Goal: Task Accomplishment & Management: Use online tool/utility

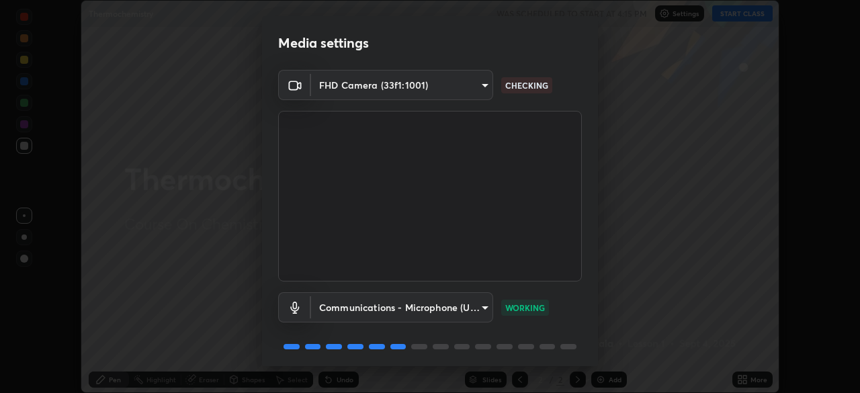
click at [441, 82] on body "Erase all Thermochemistry WAS SCHEDULED TO START AT 4:15 PM Settings START CLAS…" at bounding box center [430, 196] width 860 height 393
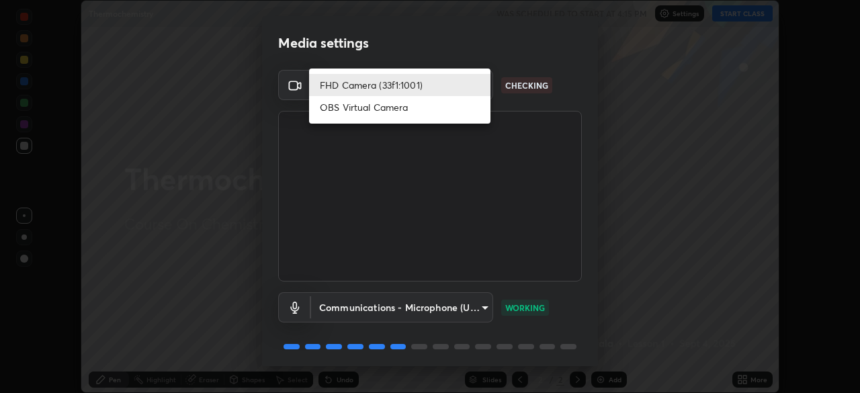
click at [415, 82] on li "FHD Camera (33f1:1001)" at bounding box center [399, 85] width 181 height 22
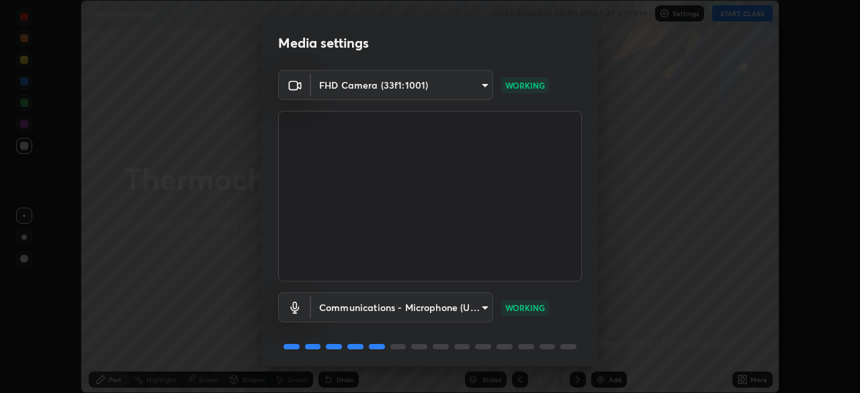
scroll to position [48, 0]
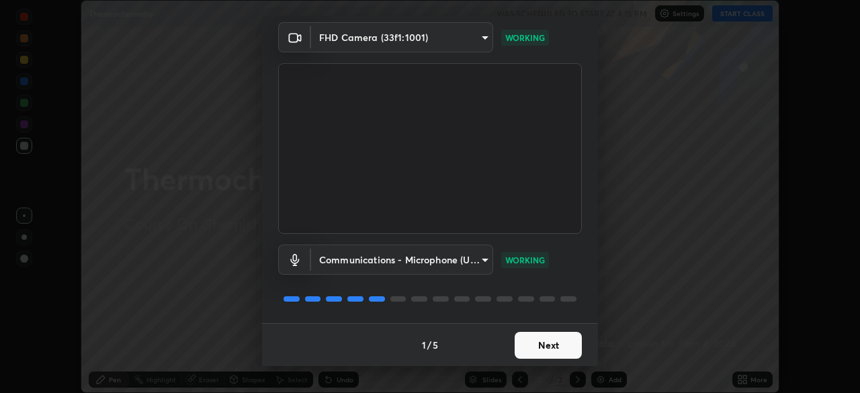
click at [557, 342] on button "Next" at bounding box center [548, 345] width 67 height 27
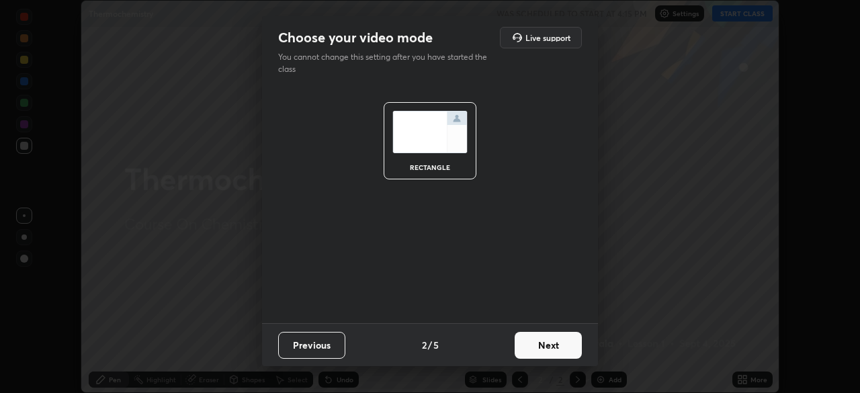
scroll to position [0, 0]
click at [556, 345] on button "Next" at bounding box center [548, 345] width 67 height 27
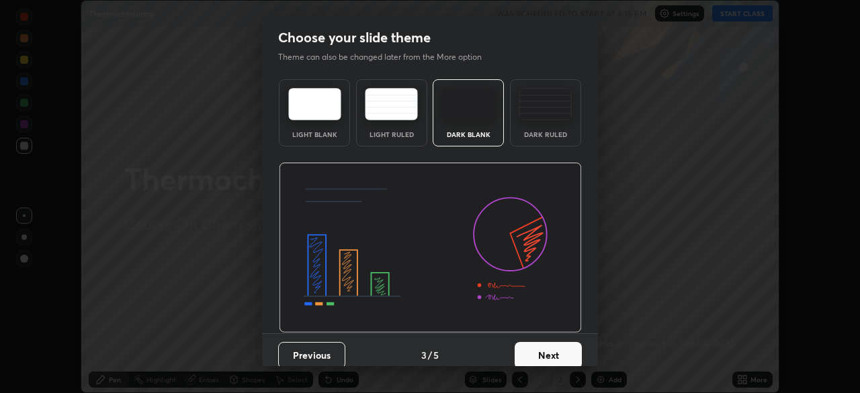
click at [560, 345] on button "Next" at bounding box center [548, 355] width 67 height 27
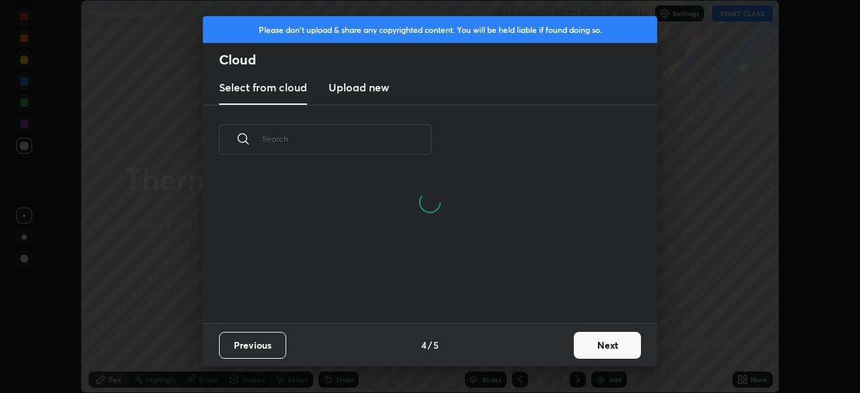
click at [596, 343] on button "Next" at bounding box center [607, 345] width 67 height 27
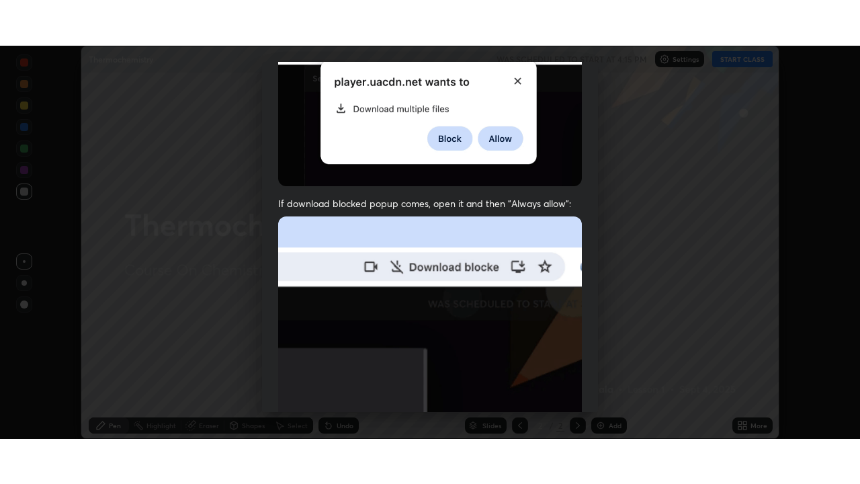
scroll to position [322, 0]
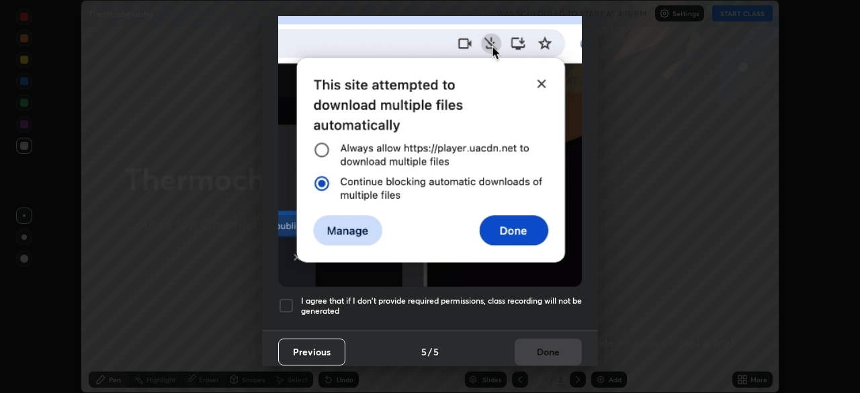
click at [379, 296] on h5 "I agree that if I don't provide required permissions, class recording will not …" at bounding box center [441, 306] width 281 height 21
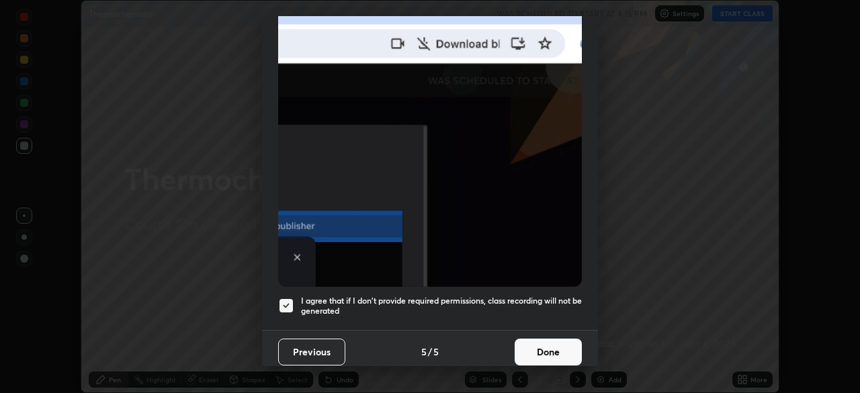
click at [525, 342] on button "Done" at bounding box center [548, 352] width 67 height 27
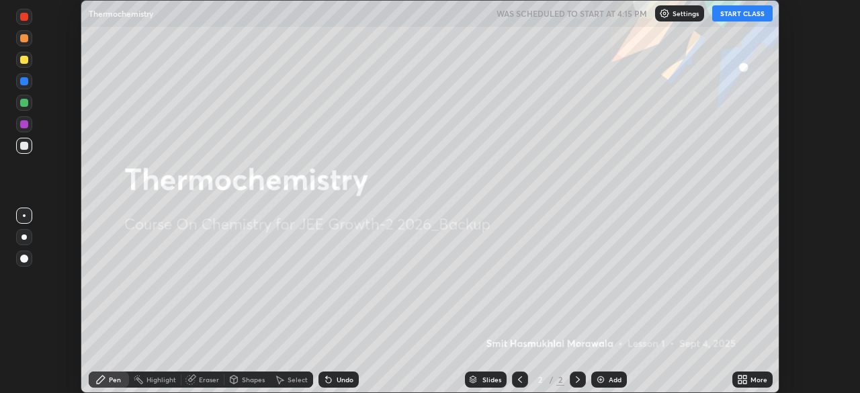
click at [730, 19] on button "START CLASS" at bounding box center [742, 13] width 60 height 16
click at [753, 378] on div "More" at bounding box center [759, 379] width 17 height 7
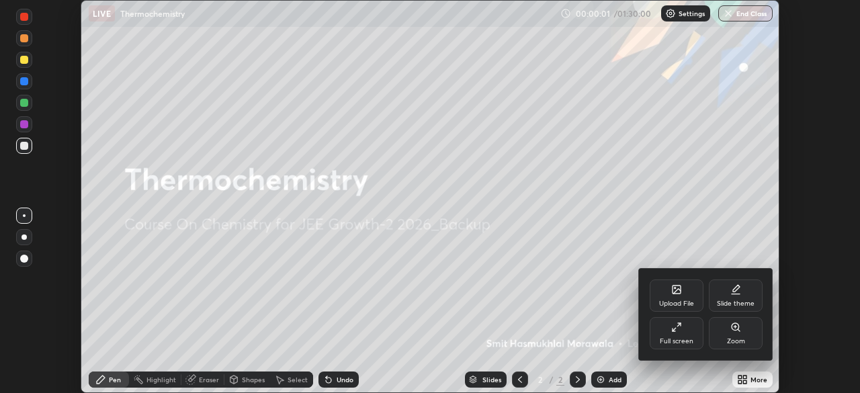
click at [675, 342] on div "Full screen" at bounding box center [677, 341] width 34 height 7
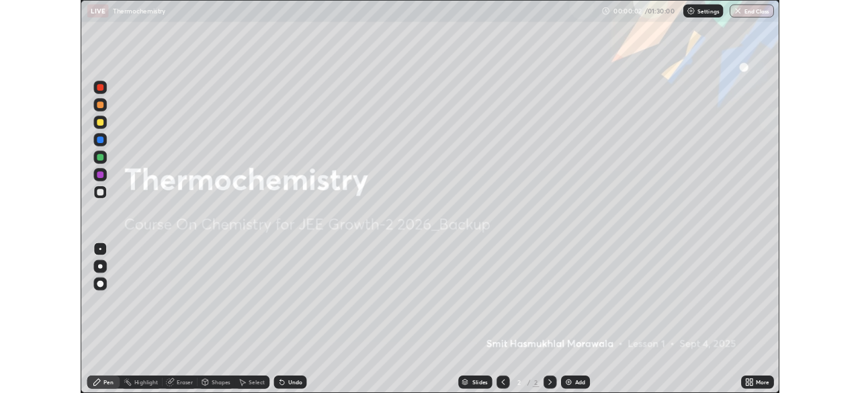
scroll to position [484, 860]
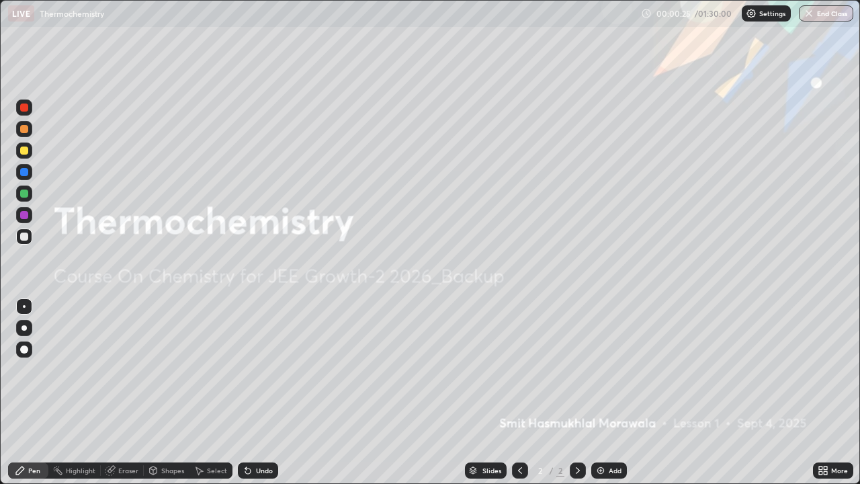
click at [613, 392] on div "Add" at bounding box center [609, 470] width 36 height 16
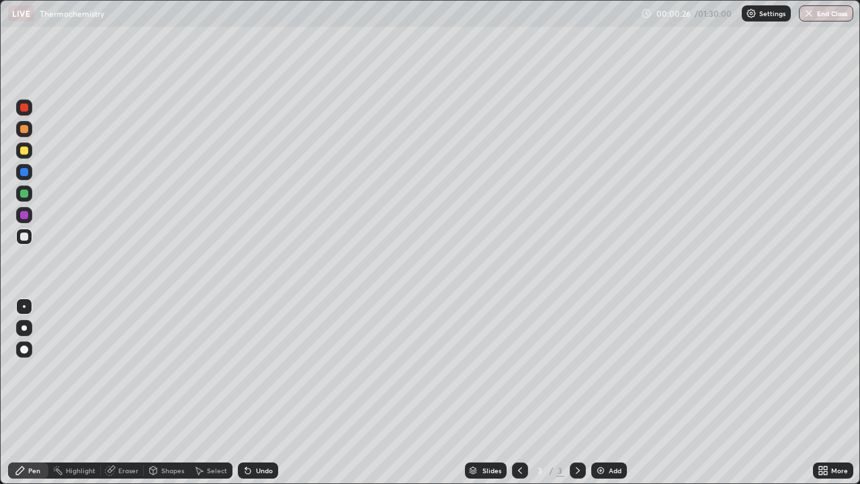
click at [25, 194] on div at bounding box center [24, 193] width 8 height 8
click at [25, 196] on div at bounding box center [24, 193] width 8 height 8
click at [24, 328] on div at bounding box center [24, 327] width 5 height 5
click at [24, 192] on div at bounding box center [24, 193] width 8 height 8
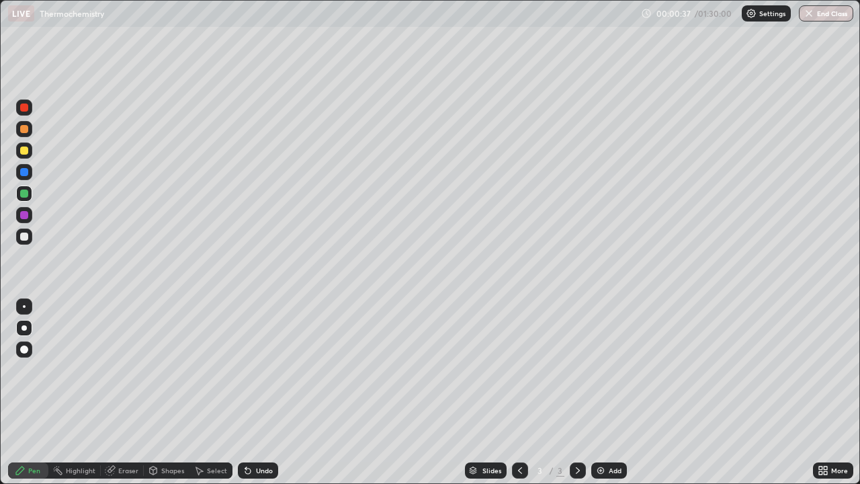
click at [26, 193] on div at bounding box center [24, 193] width 8 height 8
click at [264, 392] on div "Undo" at bounding box center [264, 470] width 17 height 7
click at [26, 153] on div at bounding box center [24, 150] width 8 height 8
click at [23, 134] on div at bounding box center [24, 129] width 16 height 16
click at [27, 130] on div at bounding box center [24, 129] width 8 height 8
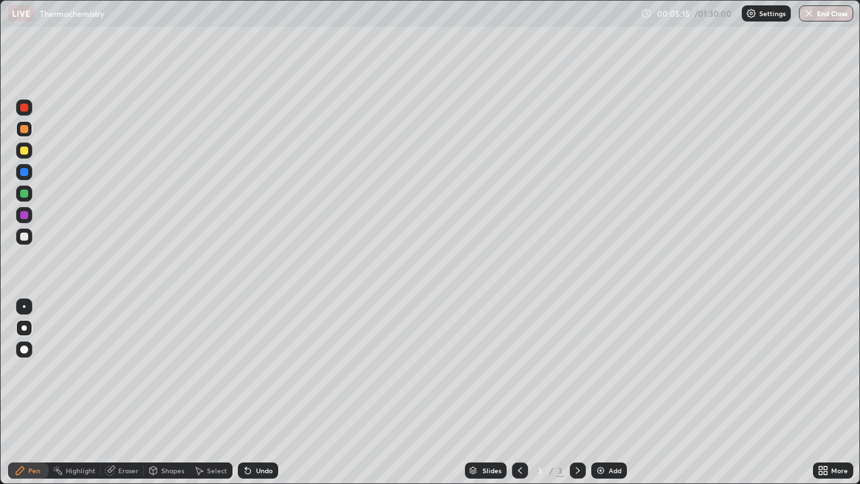
click at [24, 177] on div at bounding box center [24, 172] width 16 height 16
click at [28, 173] on div at bounding box center [24, 172] width 8 height 8
click at [27, 173] on div at bounding box center [24, 172] width 8 height 8
click at [26, 125] on div at bounding box center [24, 129] width 8 height 8
click at [30, 237] on div at bounding box center [24, 236] width 16 height 16
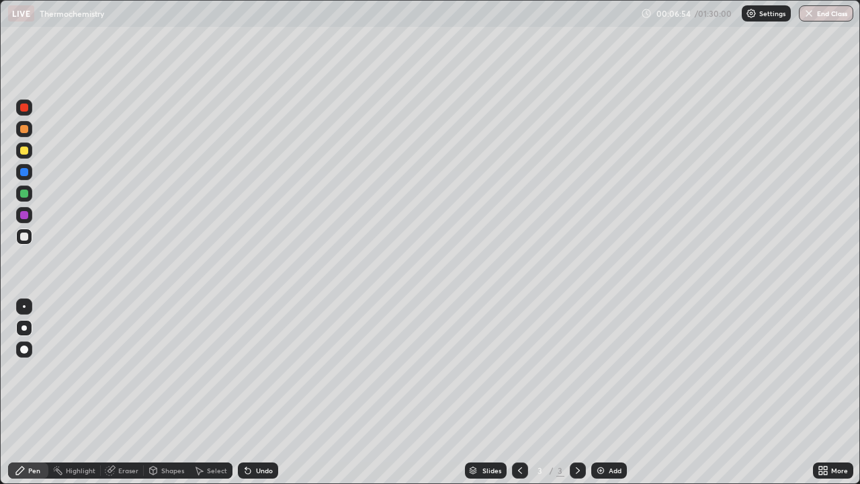
click at [30, 152] on div at bounding box center [24, 150] width 16 height 16
click at [30, 151] on div at bounding box center [24, 150] width 16 height 16
click at [29, 149] on div at bounding box center [24, 150] width 16 height 16
click at [29, 150] on div at bounding box center [24, 150] width 16 height 16
click at [22, 150] on div at bounding box center [24, 150] width 8 height 8
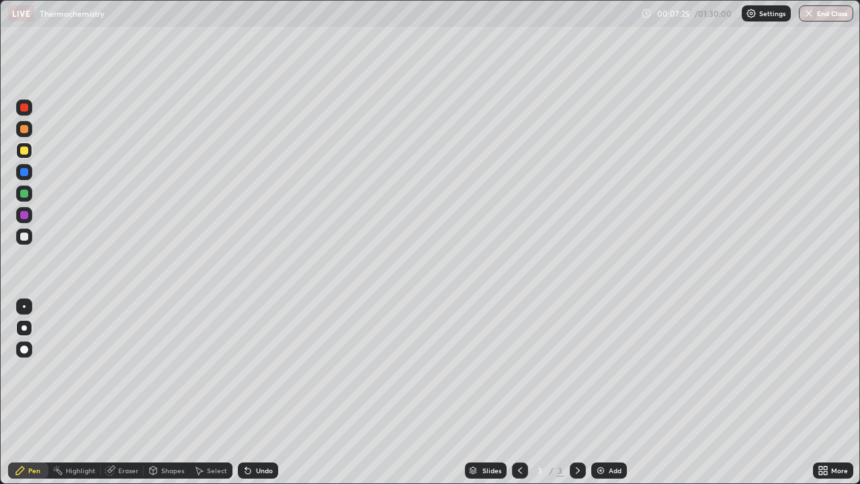
click at [24, 189] on div at bounding box center [24, 193] width 8 height 8
click at [24, 214] on div at bounding box center [24, 215] width 8 height 8
click at [259, 392] on div "Undo" at bounding box center [264, 470] width 17 height 7
click at [259, 392] on div "Undo" at bounding box center [258, 470] width 40 height 16
click at [263, 392] on div "Undo" at bounding box center [264, 470] width 17 height 7
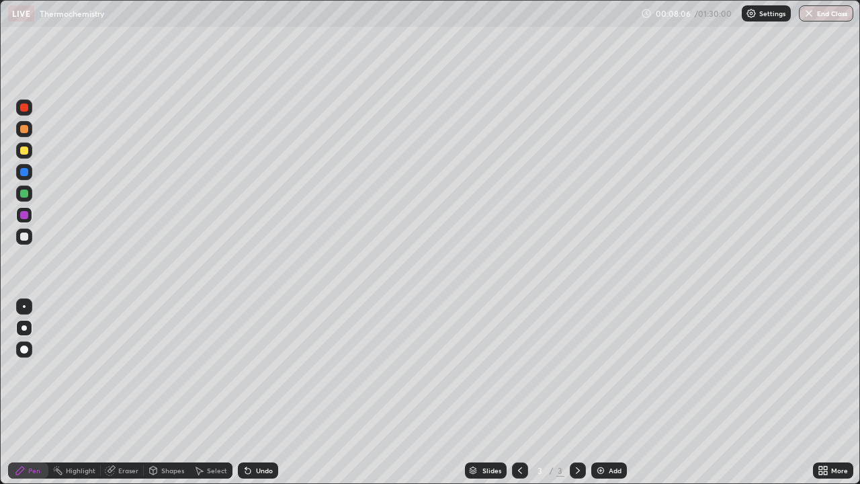
click at [257, 392] on div "Undo" at bounding box center [258, 470] width 40 height 16
click at [266, 392] on div "Undo" at bounding box center [264, 470] width 17 height 7
click at [129, 392] on div "Eraser" at bounding box center [128, 470] width 20 height 7
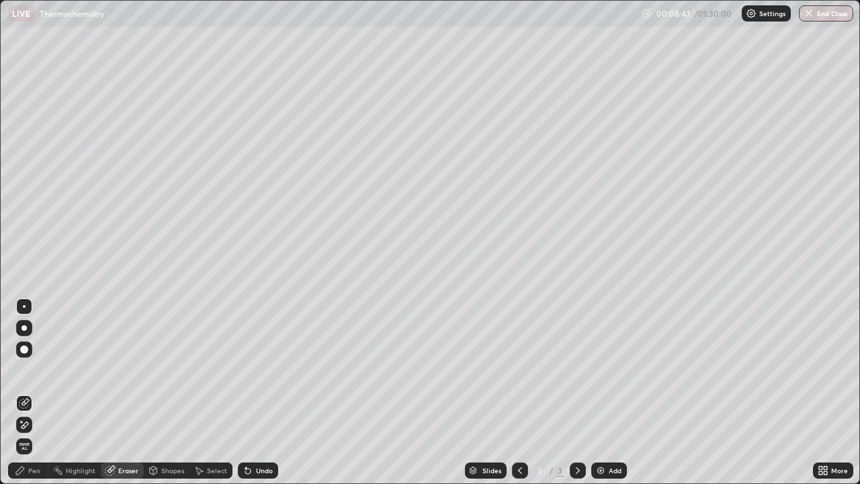
click at [40, 392] on div "Pen" at bounding box center [28, 470] width 40 height 16
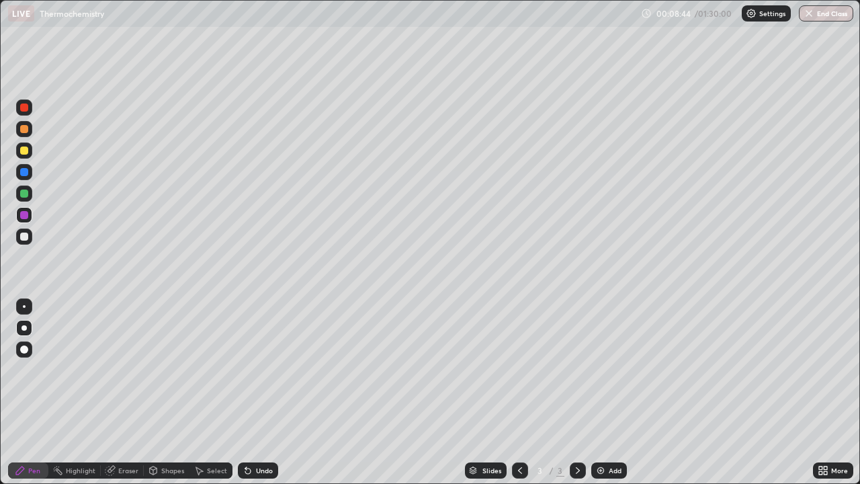
click at [24, 152] on div at bounding box center [24, 150] width 8 height 8
click at [128, 392] on div "Eraser" at bounding box center [128, 470] width 20 height 7
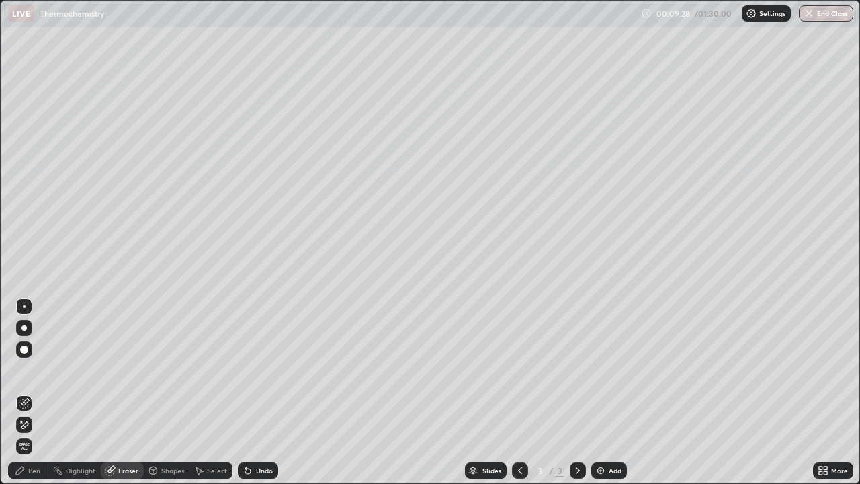
click at [32, 392] on div "Pen" at bounding box center [34, 470] width 12 height 7
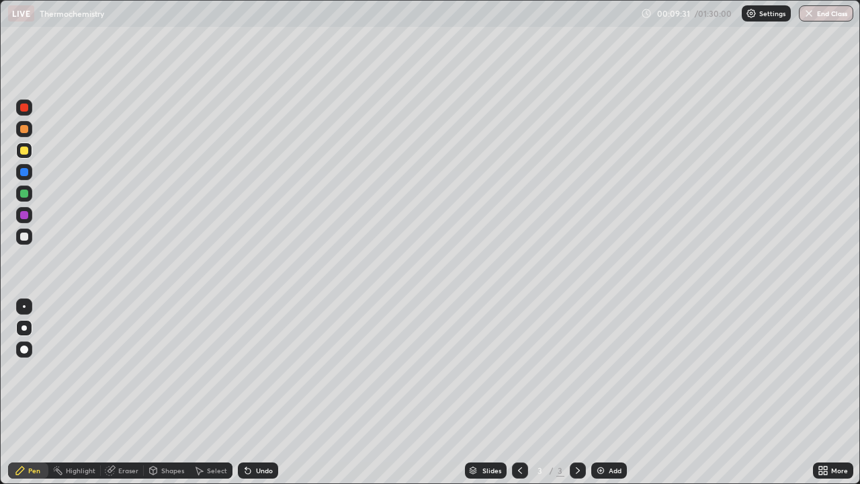
click at [82, 392] on div "Highlight" at bounding box center [74, 470] width 52 height 16
click at [118, 392] on div "Eraser" at bounding box center [128, 470] width 20 height 7
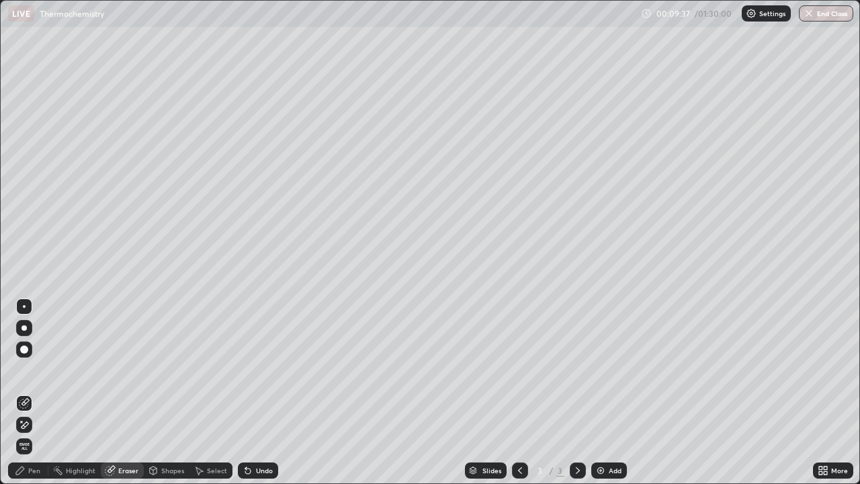
click at [32, 392] on div "Pen" at bounding box center [34, 470] width 12 height 7
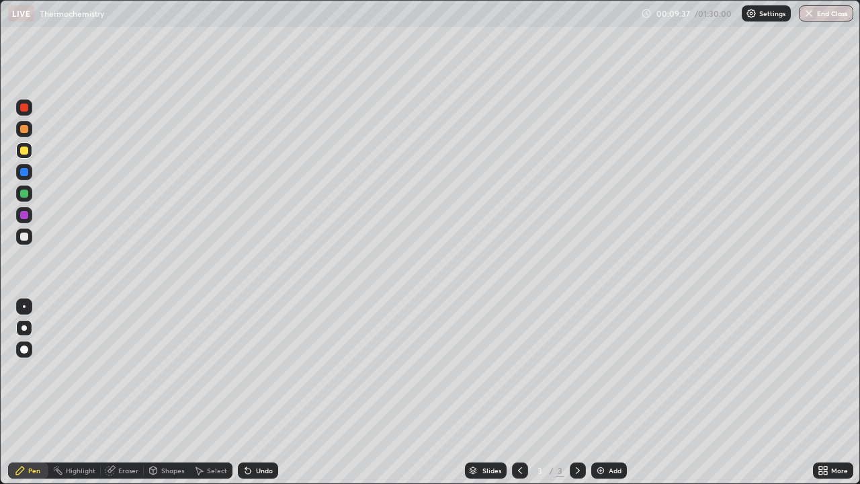
click at [25, 153] on div at bounding box center [24, 150] width 8 height 8
click at [24, 151] on div at bounding box center [24, 150] width 8 height 8
click at [24, 169] on div at bounding box center [24, 172] width 8 height 8
click at [24, 237] on div at bounding box center [24, 236] width 8 height 8
click at [24, 217] on div at bounding box center [24, 215] width 8 height 8
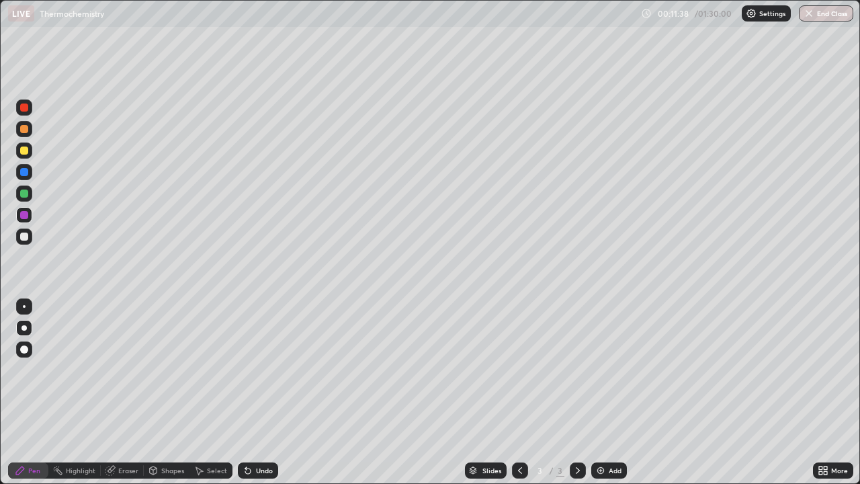
click at [25, 218] on div at bounding box center [24, 215] width 8 height 8
click at [26, 216] on div at bounding box center [24, 215] width 8 height 8
click at [265, 392] on div "Undo" at bounding box center [258, 470] width 40 height 16
click at [24, 195] on div at bounding box center [24, 193] width 8 height 8
click at [24, 173] on div at bounding box center [24, 172] width 8 height 8
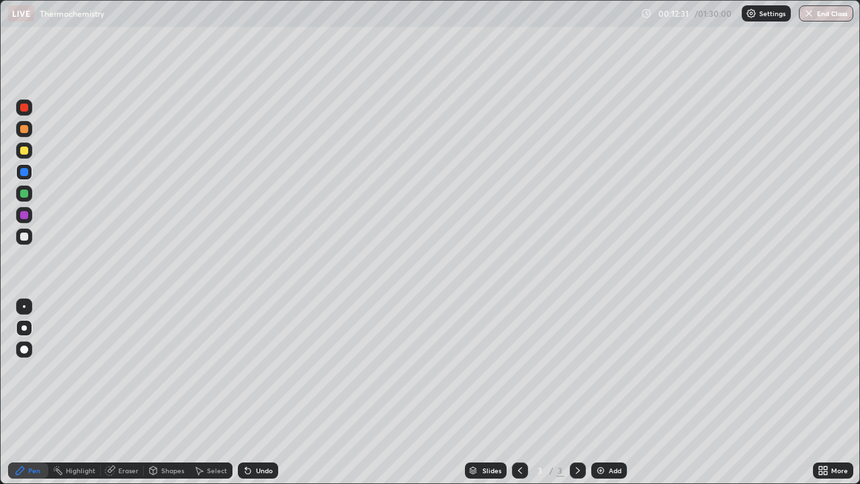
click at [264, 392] on div "Undo" at bounding box center [264, 470] width 17 height 7
click at [22, 211] on div at bounding box center [24, 215] width 8 height 8
click at [22, 194] on div at bounding box center [24, 193] width 8 height 8
click at [273, 392] on div "Undo" at bounding box center [258, 470] width 40 height 16
click at [30, 234] on div at bounding box center [24, 236] width 16 height 16
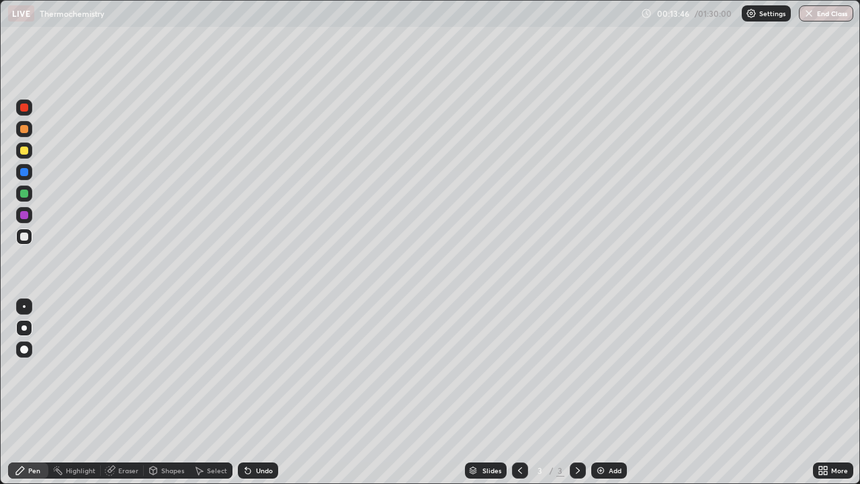
click at [28, 171] on div at bounding box center [24, 172] width 8 height 8
click at [24, 194] on div at bounding box center [24, 193] width 8 height 8
click at [25, 215] on div at bounding box center [24, 215] width 8 height 8
click at [26, 194] on div at bounding box center [24, 193] width 8 height 8
click at [30, 215] on div at bounding box center [24, 215] width 16 height 16
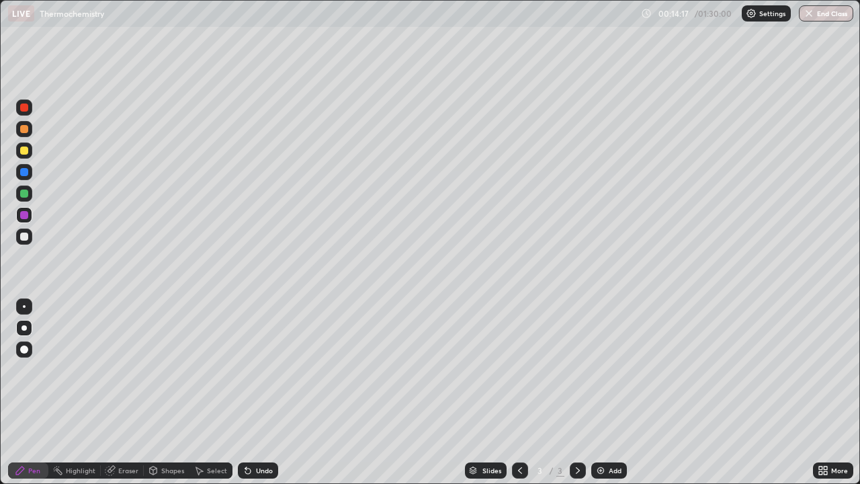
click at [30, 235] on div at bounding box center [24, 236] width 16 height 16
click at [30, 154] on div at bounding box center [24, 150] width 16 height 16
click at [30, 212] on div at bounding box center [24, 215] width 16 height 16
click at [28, 196] on div at bounding box center [24, 193] width 8 height 8
click at [122, 392] on div "Eraser" at bounding box center [128, 470] width 20 height 7
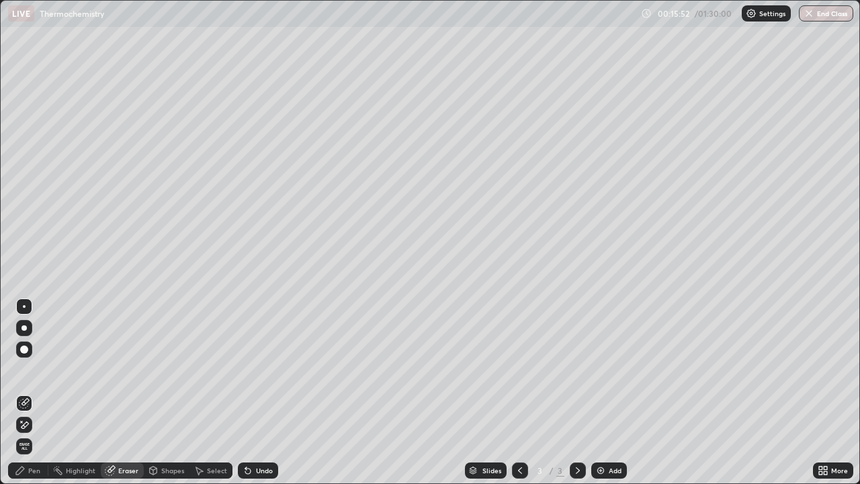
click at [34, 392] on div "Pen" at bounding box center [34, 470] width 12 height 7
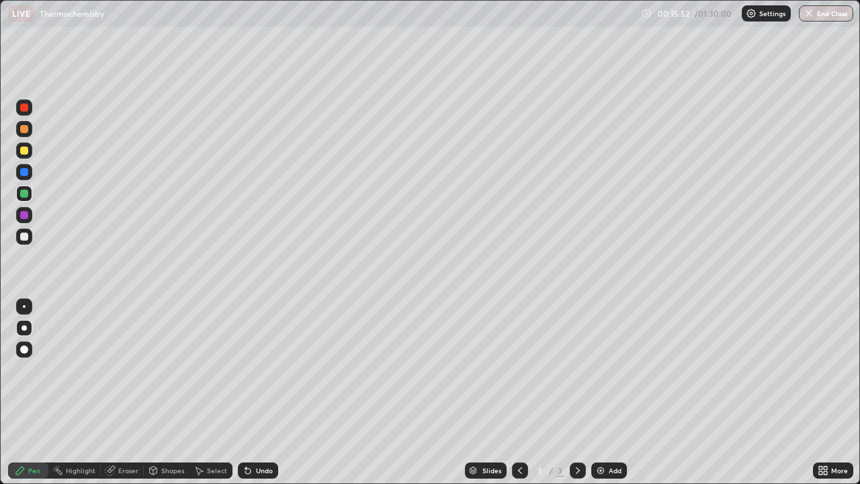
click at [20, 242] on div at bounding box center [24, 236] width 16 height 16
click at [29, 191] on div at bounding box center [24, 193] width 16 height 16
click at [32, 175] on div at bounding box center [24, 172] width 16 height 16
click at [128, 392] on div "Eraser" at bounding box center [128, 470] width 20 height 7
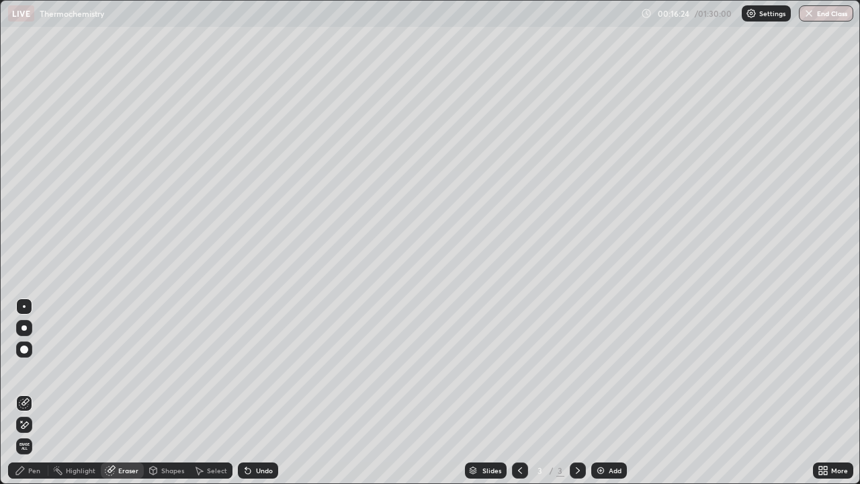
click at [36, 392] on div "Pen" at bounding box center [34, 470] width 12 height 7
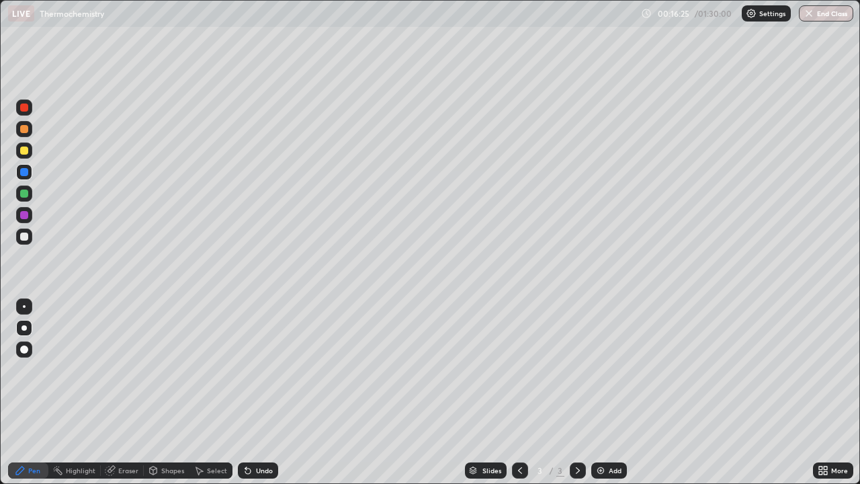
click at [32, 219] on div at bounding box center [24, 215] width 16 height 16
click at [30, 190] on div at bounding box center [24, 193] width 16 height 16
click at [263, 392] on div "Undo" at bounding box center [264, 470] width 17 height 7
click at [614, 392] on div "Add" at bounding box center [615, 470] width 13 height 7
click at [30, 232] on div at bounding box center [24, 236] width 16 height 16
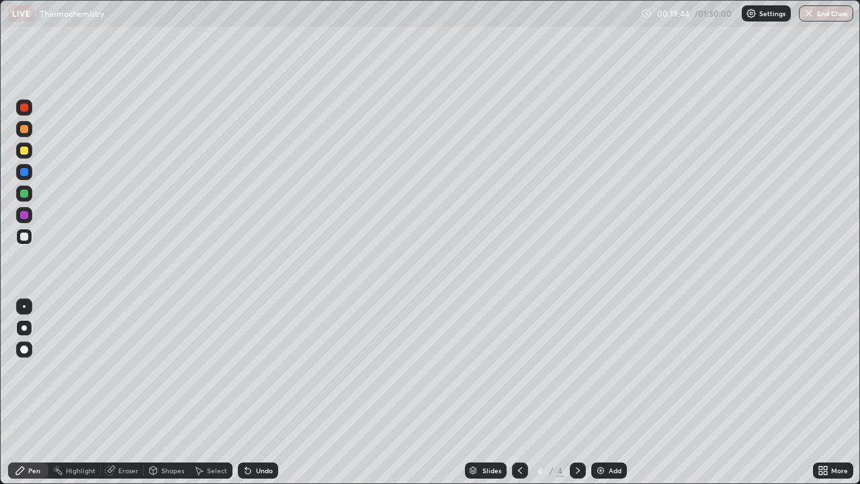
click at [26, 109] on div at bounding box center [24, 107] width 8 height 8
click at [17, 148] on div at bounding box center [24, 150] width 16 height 16
click at [253, 392] on div "Undo" at bounding box center [258, 470] width 40 height 16
click at [24, 173] on div at bounding box center [24, 172] width 8 height 8
click at [257, 392] on div "Undo" at bounding box center [255, 470] width 46 height 27
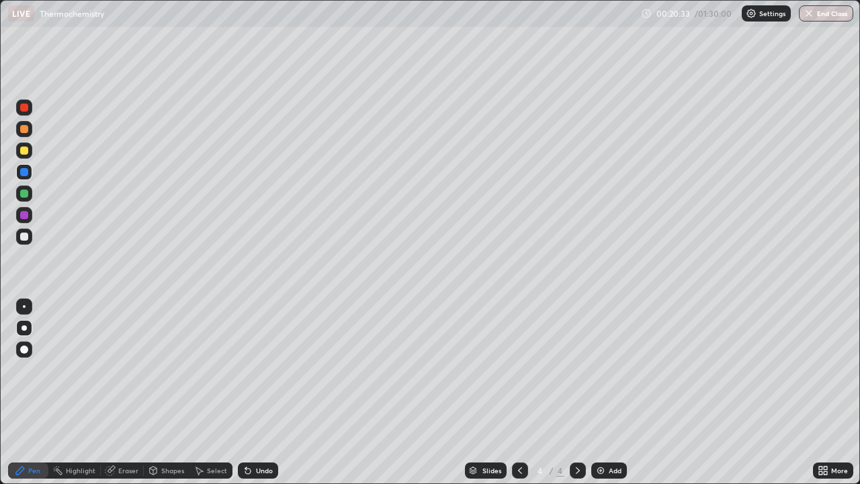
click at [114, 392] on icon at bounding box center [110, 470] width 11 height 11
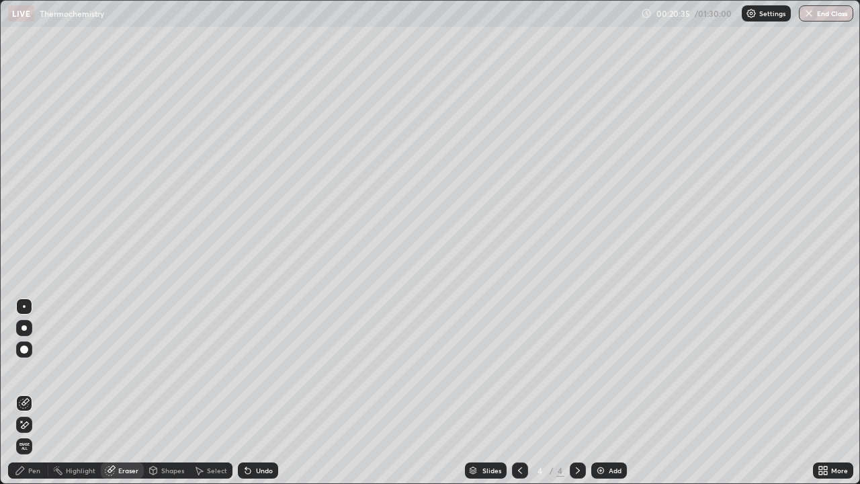
click at [28, 392] on div "Pen" at bounding box center [34, 470] width 12 height 7
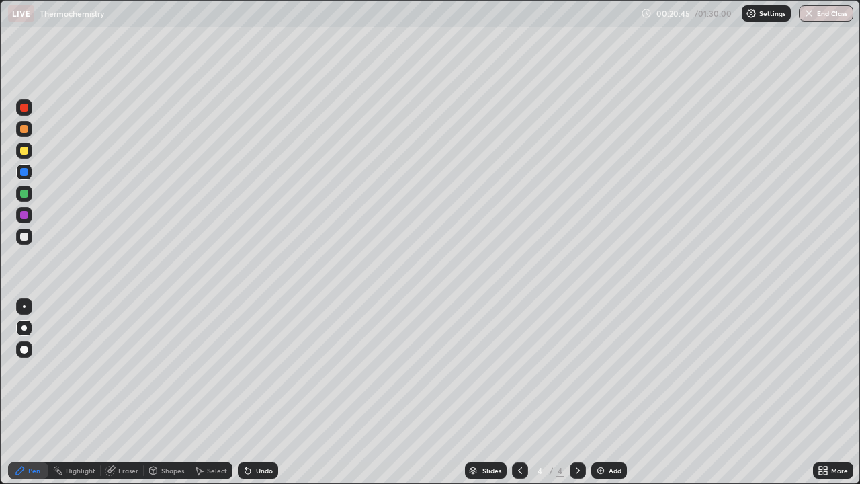
click at [31, 234] on div at bounding box center [24, 236] width 16 height 16
click at [30, 198] on div at bounding box center [24, 193] width 16 height 16
click at [25, 169] on div at bounding box center [24, 172] width 8 height 8
click at [25, 168] on div at bounding box center [24, 172] width 8 height 8
click at [24, 165] on div at bounding box center [24, 172] width 16 height 16
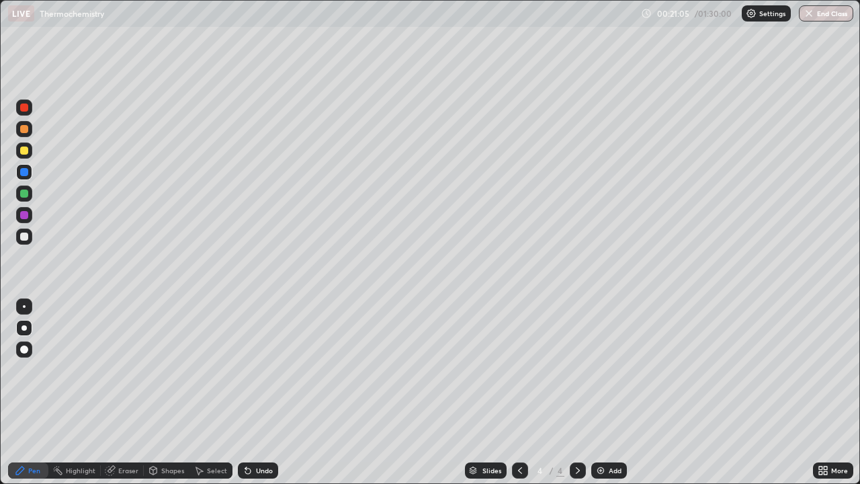
click at [26, 152] on div at bounding box center [24, 150] width 8 height 8
click at [24, 194] on div at bounding box center [24, 193] width 8 height 8
click at [29, 239] on div at bounding box center [24, 236] width 16 height 16
click at [25, 151] on div at bounding box center [24, 150] width 8 height 8
click at [267, 392] on div "Undo" at bounding box center [264, 470] width 17 height 7
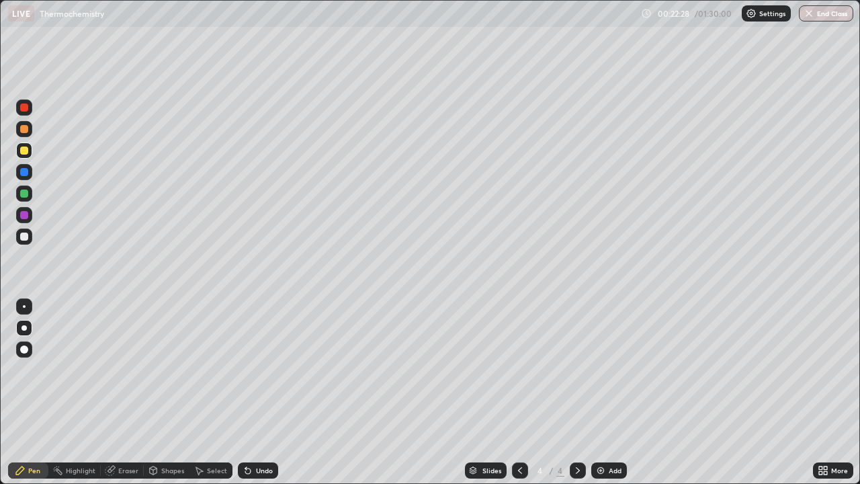
click at [235, 392] on div "Undo" at bounding box center [255, 470] width 46 height 27
click at [30, 234] on div at bounding box center [24, 236] width 16 height 16
click at [25, 215] on div at bounding box center [24, 215] width 8 height 8
click at [23, 194] on div at bounding box center [24, 193] width 8 height 8
click at [23, 174] on div at bounding box center [24, 172] width 8 height 8
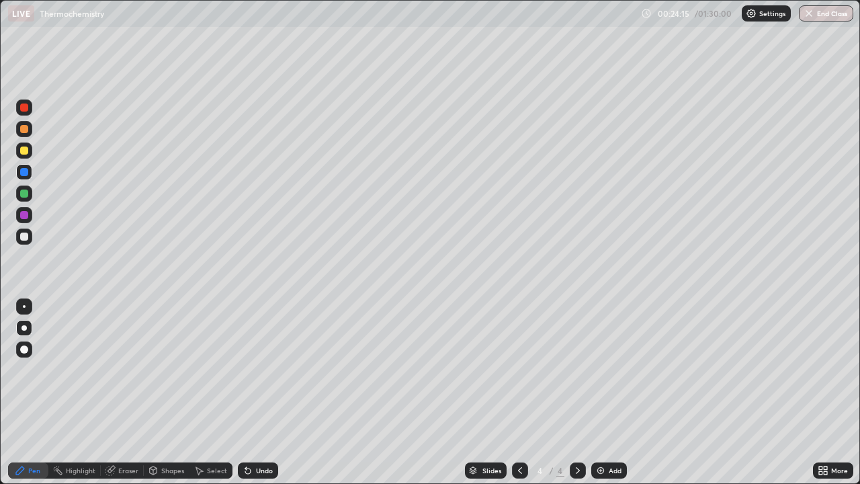
click at [128, 392] on div "Eraser" at bounding box center [128, 470] width 20 height 7
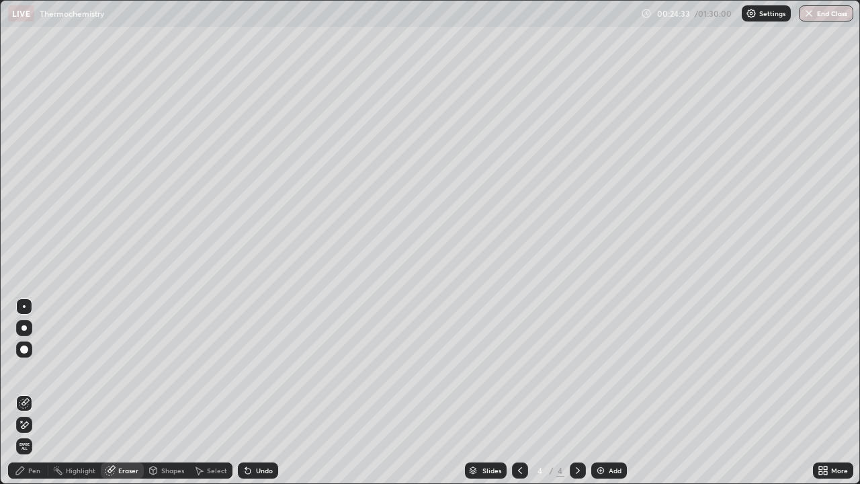
click at [34, 392] on div "Pen" at bounding box center [34, 470] width 12 height 7
click at [28, 392] on div "Pen" at bounding box center [28, 470] width 40 height 16
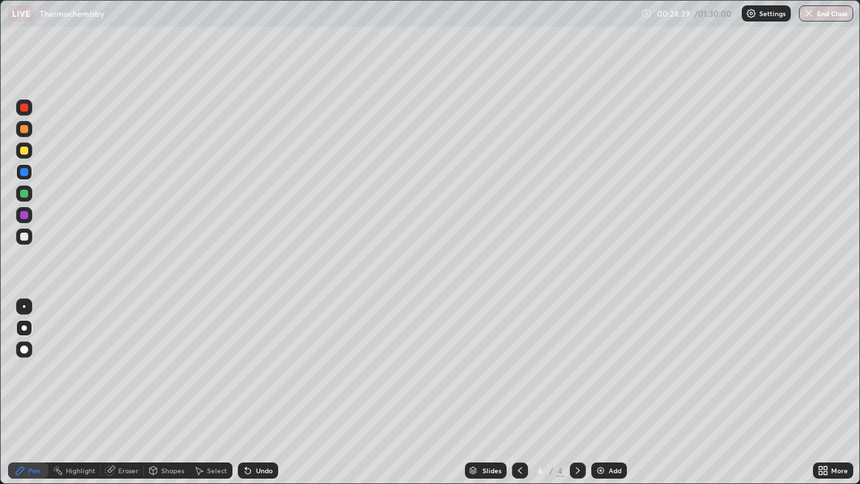
click at [24, 235] on div at bounding box center [24, 236] width 8 height 8
click at [26, 189] on div at bounding box center [24, 193] width 8 height 8
click at [23, 187] on div at bounding box center [24, 193] width 16 height 16
click at [24, 153] on div at bounding box center [24, 150] width 8 height 8
click at [25, 237] on div at bounding box center [24, 236] width 8 height 8
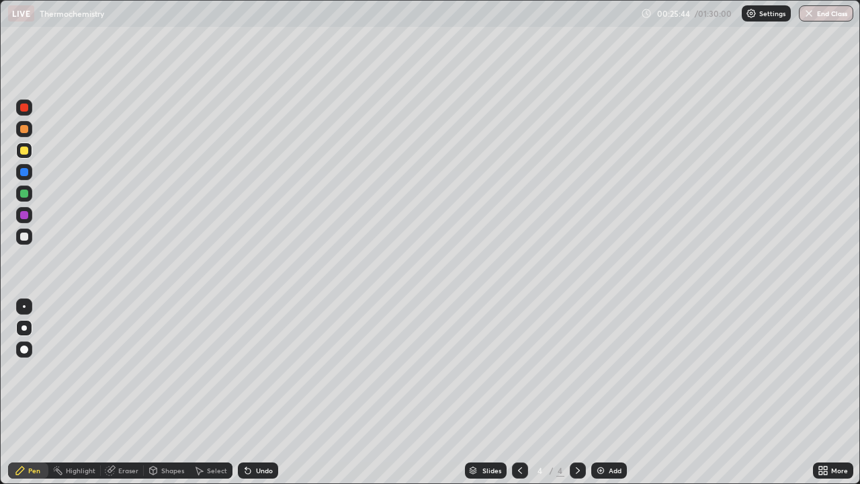
click at [26, 239] on div at bounding box center [24, 236] width 8 height 8
click at [25, 198] on div at bounding box center [24, 193] width 16 height 16
click at [28, 197] on div at bounding box center [24, 193] width 16 height 16
click at [32, 210] on div at bounding box center [24, 215] width 16 height 16
click at [26, 193] on div at bounding box center [24, 193] width 8 height 8
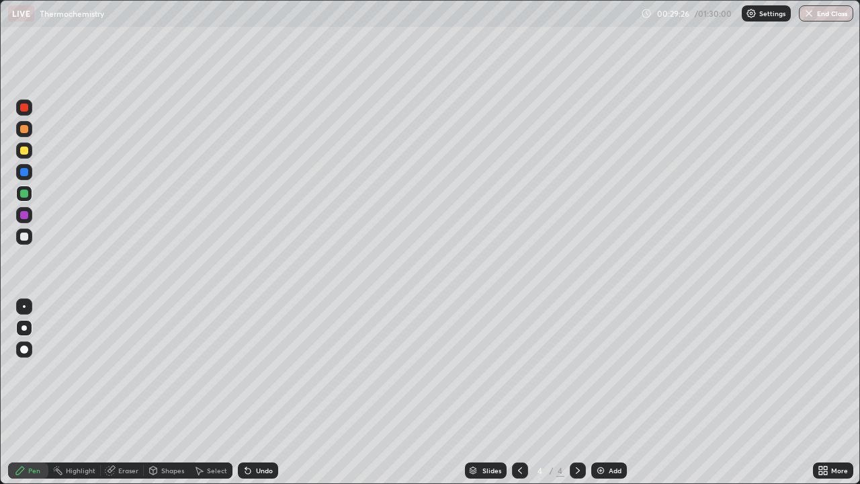
click at [25, 168] on div at bounding box center [24, 172] width 8 height 8
click at [25, 151] on div at bounding box center [24, 150] width 8 height 8
click at [20, 132] on div at bounding box center [24, 129] width 16 height 16
click at [17, 132] on div at bounding box center [24, 129] width 16 height 16
click at [605, 392] on div "Add" at bounding box center [609, 470] width 36 height 16
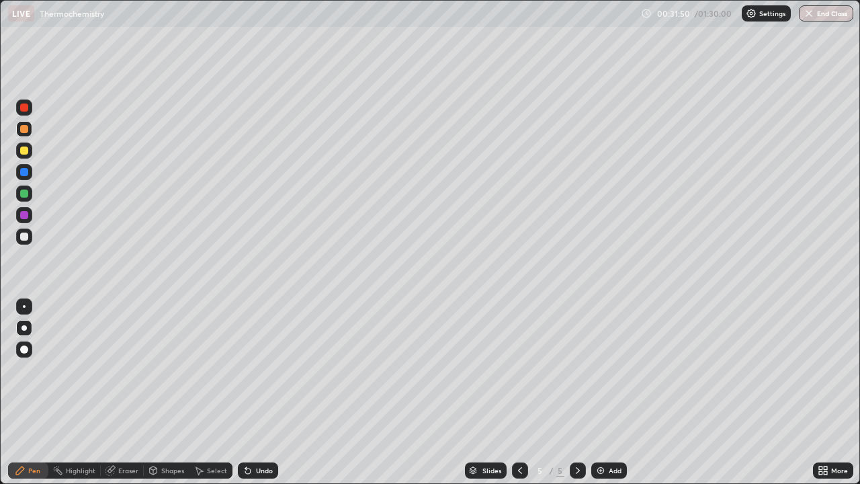
click at [25, 150] on div at bounding box center [24, 150] width 8 height 8
click at [267, 392] on div "Undo" at bounding box center [264, 470] width 17 height 7
click at [26, 236] on div at bounding box center [24, 236] width 8 height 8
click at [17, 234] on div at bounding box center [24, 236] width 16 height 16
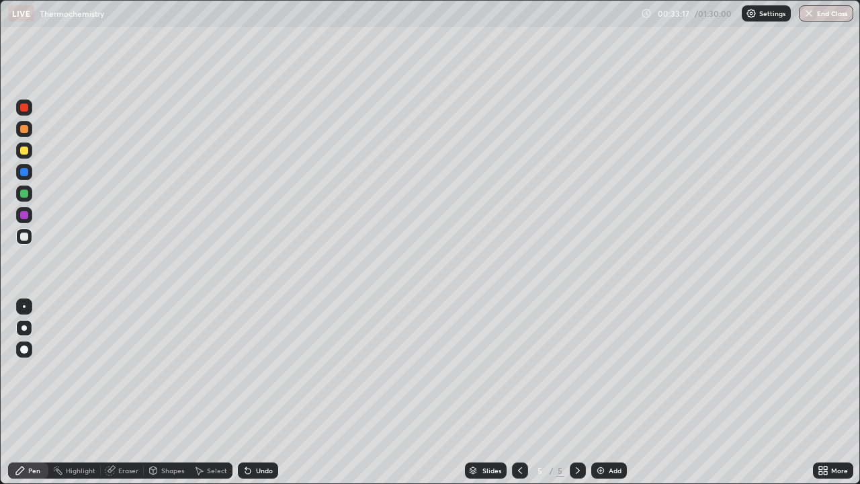
click at [24, 235] on div at bounding box center [24, 236] width 8 height 8
click at [30, 179] on div at bounding box center [24, 172] width 16 height 16
click at [262, 392] on div "Undo" at bounding box center [258, 470] width 40 height 16
click at [24, 151] on div at bounding box center [24, 150] width 8 height 8
click at [22, 239] on div at bounding box center [24, 236] width 8 height 8
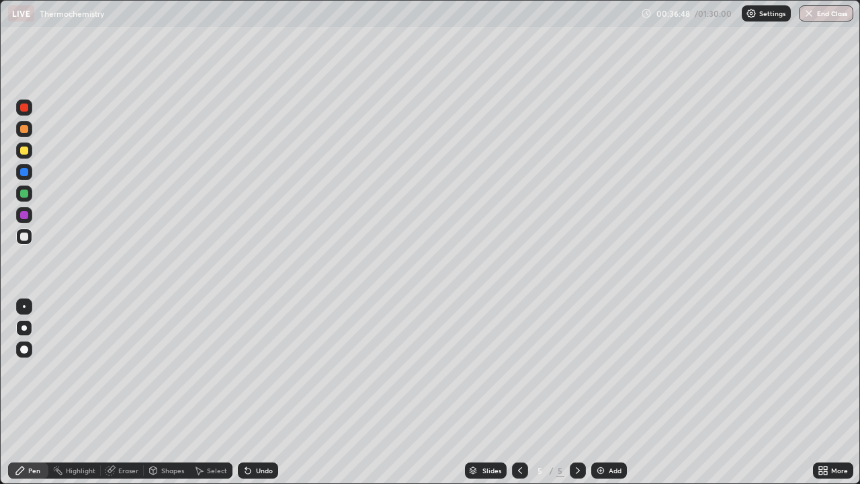
click at [29, 175] on div at bounding box center [24, 172] width 16 height 16
click at [125, 392] on div "Eraser" at bounding box center [128, 470] width 20 height 7
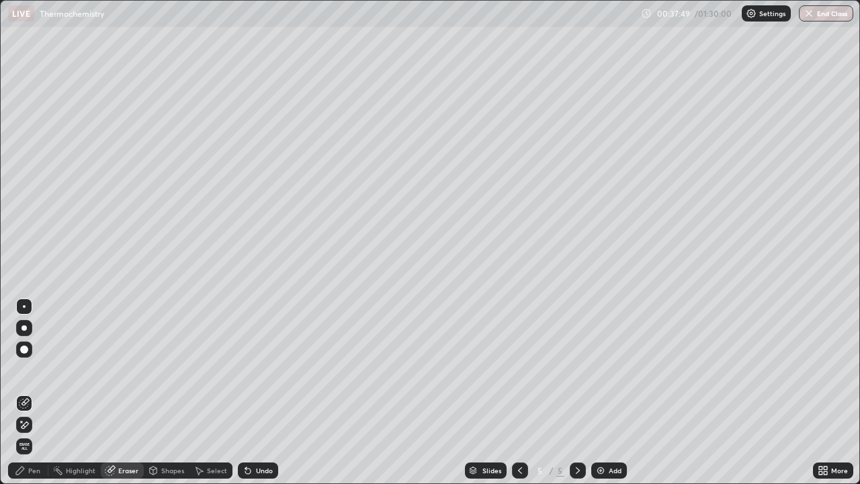
click at [28, 392] on div "Pen" at bounding box center [28, 470] width 40 height 16
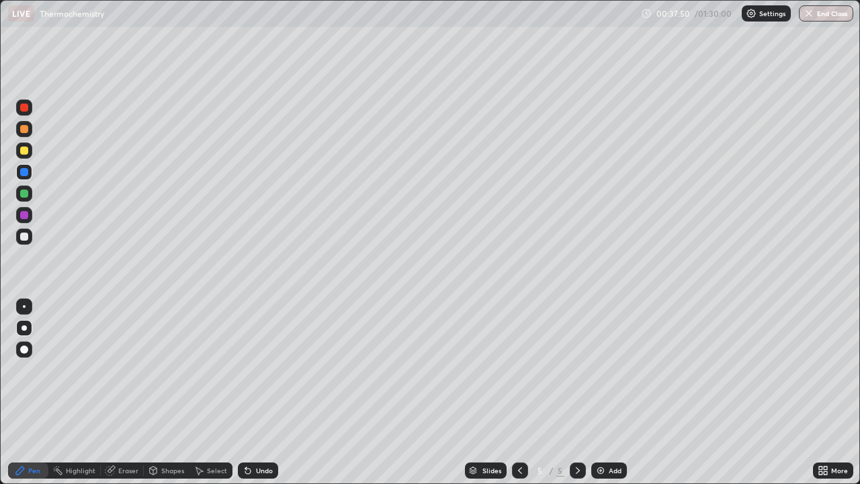
click at [30, 151] on div at bounding box center [24, 150] width 16 height 16
click at [607, 392] on div "Add" at bounding box center [609, 470] width 36 height 16
click at [28, 243] on div at bounding box center [24, 236] width 16 height 16
click at [25, 173] on div at bounding box center [24, 172] width 8 height 8
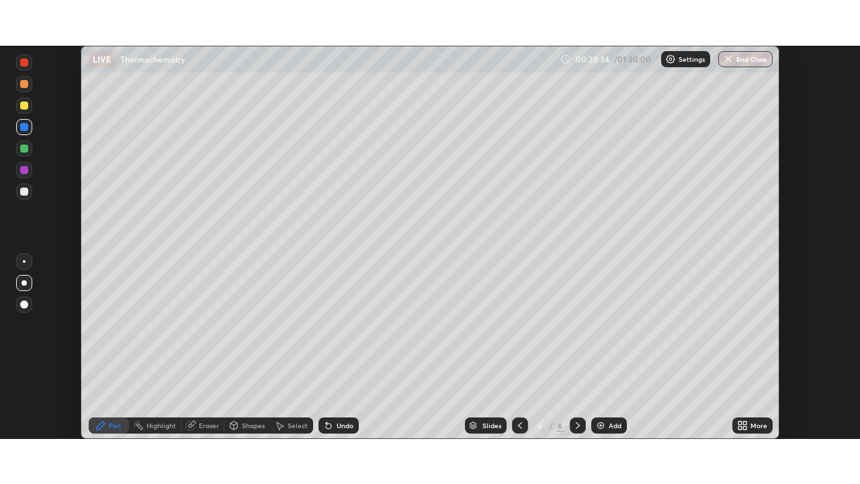
scroll to position [66800, 66333]
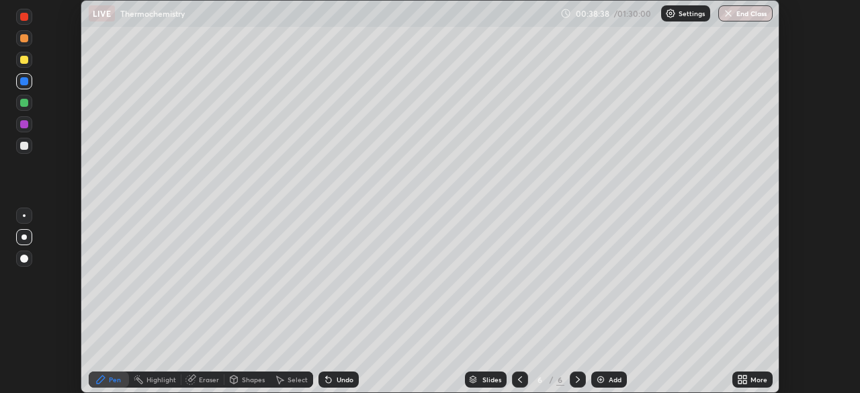
click at [748, 380] on div "More" at bounding box center [752, 380] width 40 height 16
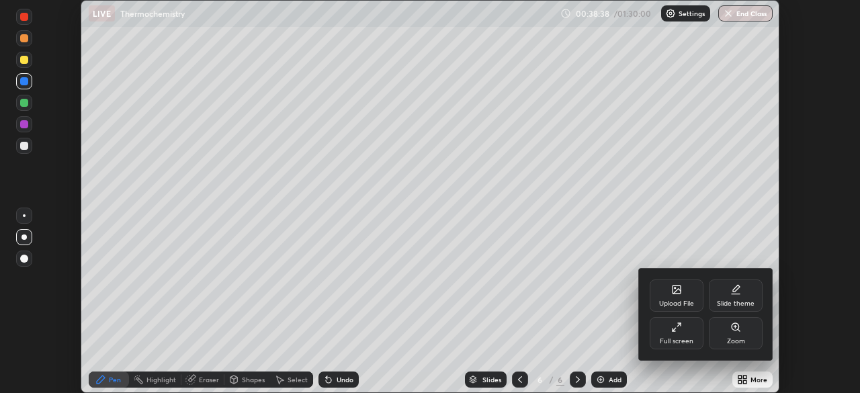
click at [685, 335] on div "Full screen" at bounding box center [677, 333] width 54 height 32
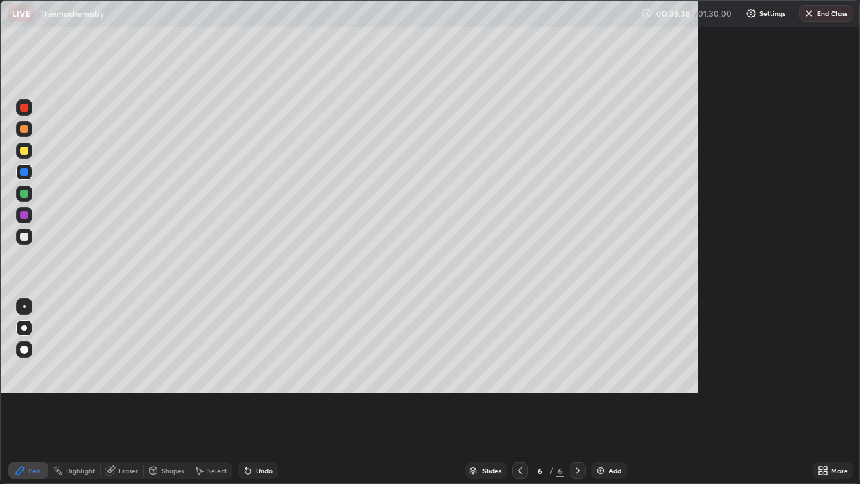
scroll to position [484, 860]
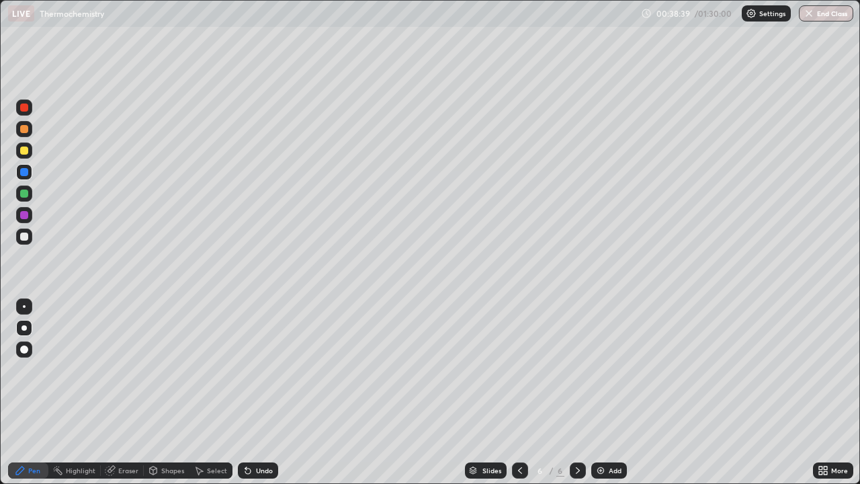
click at [32, 212] on div at bounding box center [24, 215] width 16 height 16
click at [30, 194] on div at bounding box center [24, 193] width 16 height 16
click at [26, 150] on div at bounding box center [24, 150] width 8 height 8
click at [26, 151] on div at bounding box center [24, 150] width 8 height 8
click at [30, 169] on div at bounding box center [24, 172] width 16 height 16
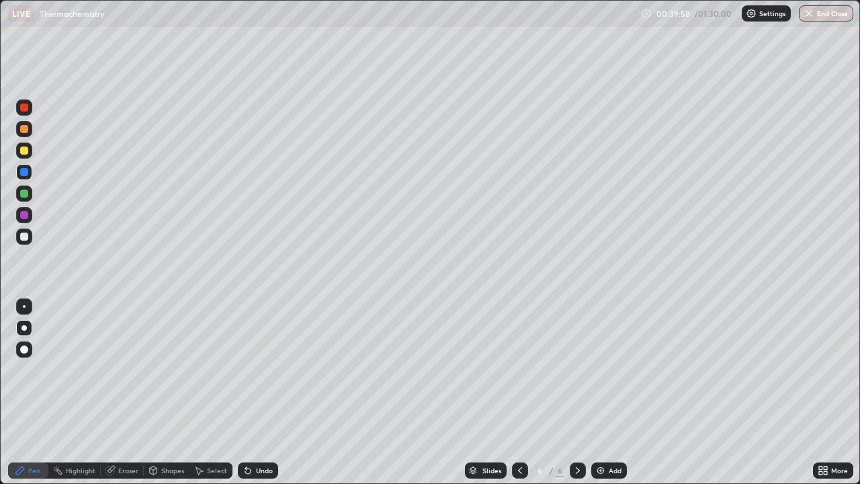
click at [26, 129] on div at bounding box center [24, 129] width 8 height 8
click at [257, 392] on div "Undo" at bounding box center [264, 470] width 17 height 7
click at [259, 392] on div "Undo" at bounding box center [264, 470] width 17 height 7
click at [260, 392] on div "Undo" at bounding box center [264, 470] width 17 height 7
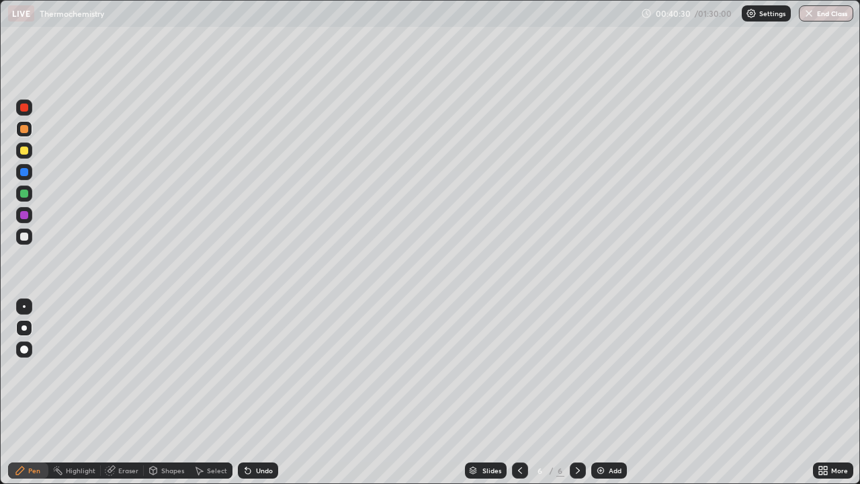
click at [30, 214] on div at bounding box center [24, 215] width 16 height 16
click at [24, 214] on div at bounding box center [24, 215] width 8 height 8
click at [25, 214] on div at bounding box center [24, 215] width 8 height 8
click at [31, 200] on div at bounding box center [24, 193] width 16 height 16
click at [24, 152] on div at bounding box center [24, 150] width 8 height 8
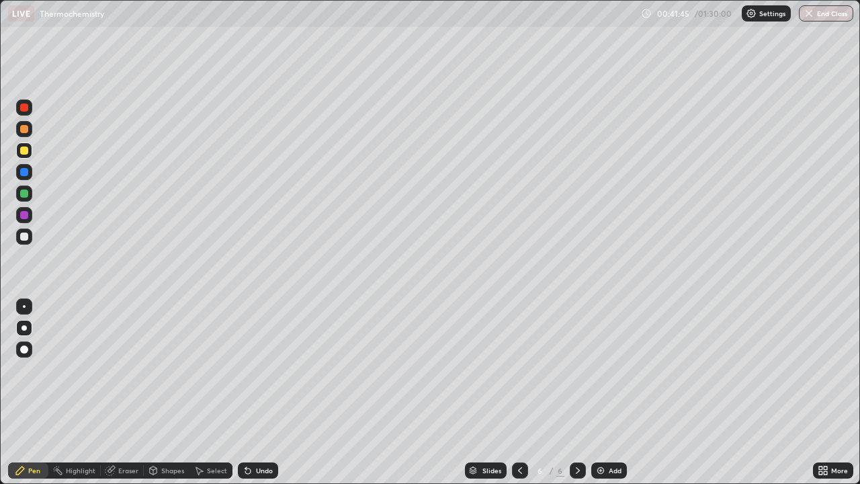
click at [26, 147] on div at bounding box center [24, 150] width 8 height 8
click at [30, 145] on div at bounding box center [24, 150] width 16 height 16
click at [25, 149] on div at bounding box center [24, 150] width 8 height 8
click at [29, 127] on div at bounding box center [24, 129] width 16 height 16
click at [26, 129] on div at bounding box center [24, 129] width 8 height 8
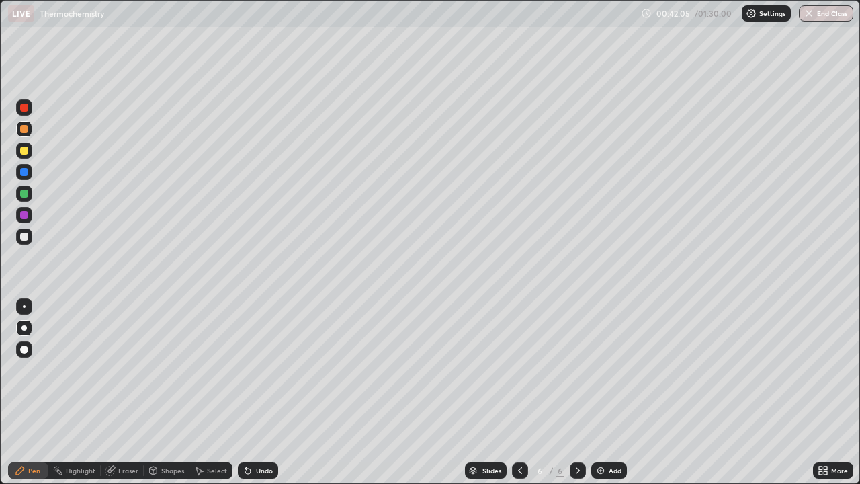
click at [25, 194] on div at bounding box center [24, 193] width 8 height 8
click at [30, 237] on div at bounding box center [24, 236] width 16 height 16
click at [25, 238] on div at bounding box center [24, 236] width 8 height 8
click at [30, 193] on div at bounding box center [24, 193] width 16 height 16
click at [30, 194] on div at bounding box center [24, 193] width 16 height 16
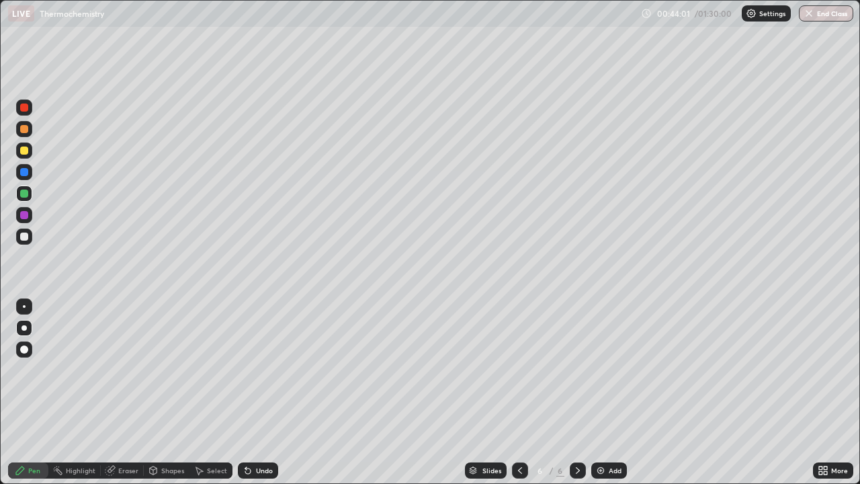
click at [25, 149] on div at bounding box center [24, 150] width 8 height 8
click at [615, 392] on div "Add" at bounding box center [609, 470] width 36 height 16
click at [30, 132] on div at bounding box center [24, 129] width 16 height 16
click at [22, 235] on div at bounding box center [24, 236] width 8 height 8
click at [22, 189] on div at bounding box center [24, 193] width 8 height 8
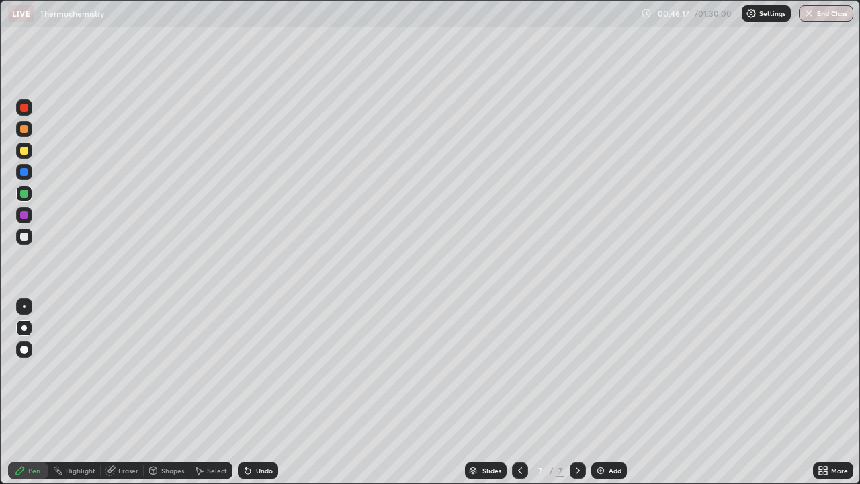
click at [26, 192] on div at bounding box center [24, 193] width 8 height 8
click at [31, 193] on div at bounding box center [24, 193] width 16 height 16
click at [130, 392] on div "Eraser" at bounding box center [122, 470] width 43 height 16
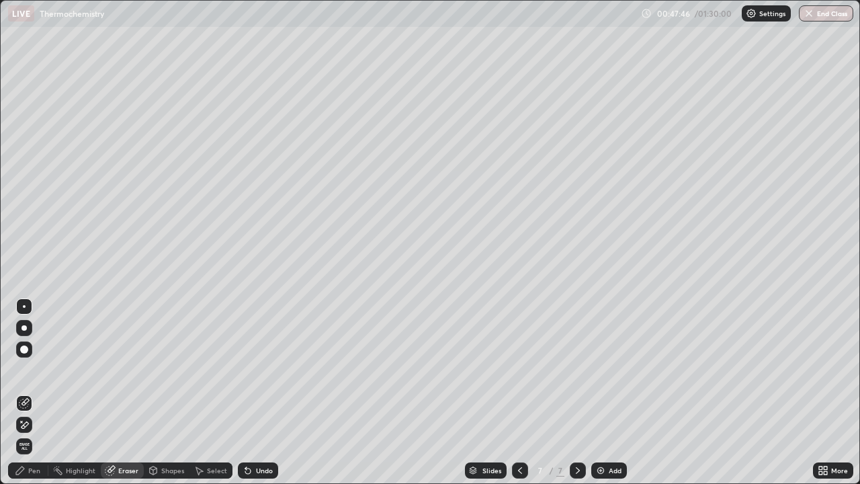
click at [30, 392] on div "Pen" at bounding box center [28, 470] width 40 height 16
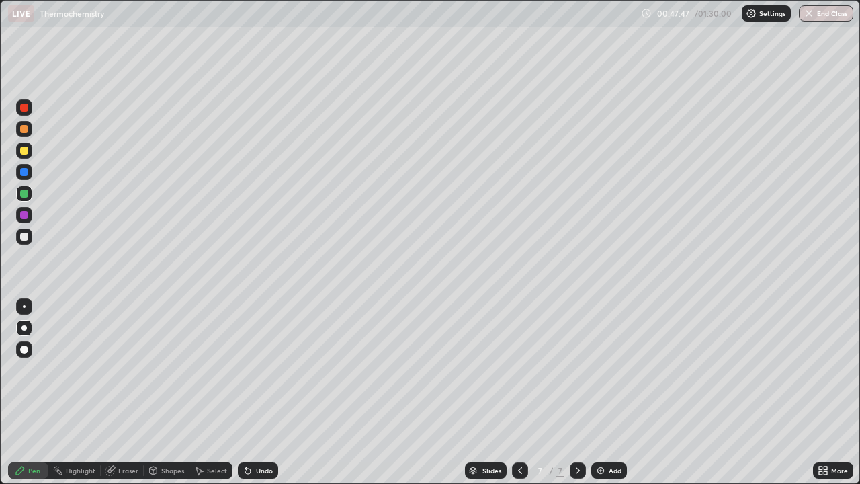
click at [25, 172] on div at bounding box center [24, 172] width 8 height 8
click at [26, 177] on div at bounding box center [24, 172] width 16 height 16
click at [27, 216] on div at bounding box center [24, 215] width 8 height 8
click at [25, 194] on div at bounding box center [24, 193] width 8 height 8
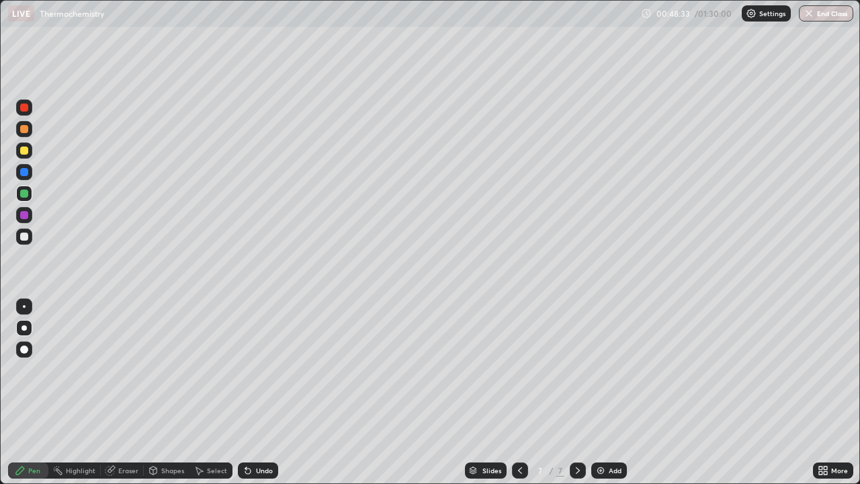
click at [26, 195] on div at bounding box center [24, 193] width 8 height 8
click at [30, 234] on div at bounding box center [24, 236] width 16 height 16
click at [26, 175] on div at bounding box center [24, 172] width 8 height 8
click at [26, 149] on div at bounding box center [24, 150] width 8 height 8
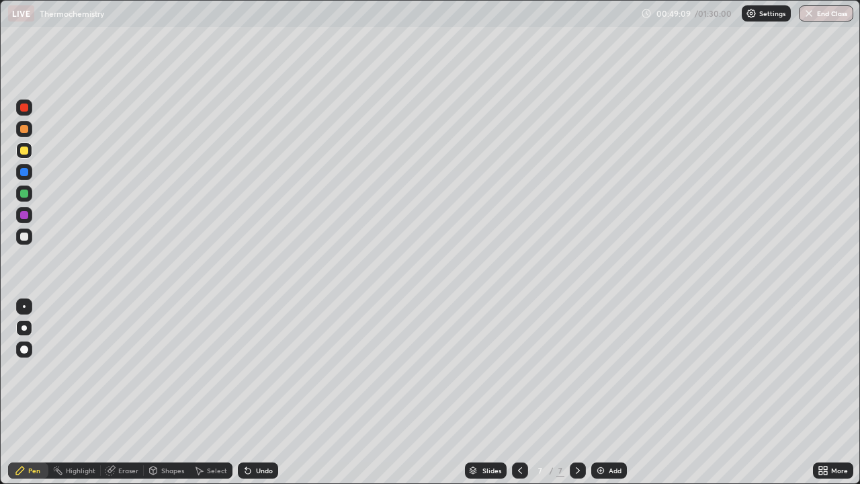
click at [25, 194] on div at bounding box center [24, 193] width 8 height 8
click at [26, 193] on div at bounding box center [24, 193] width 8 height 8
click at [26, 191] on div at bounding box center [24, 193] width 8 height 8
click at [26, 239] on div at bounding box center [24, 236] width 8 height 8
click at [24, 240] on div at bounding box center [24, 236] width 8 height 8
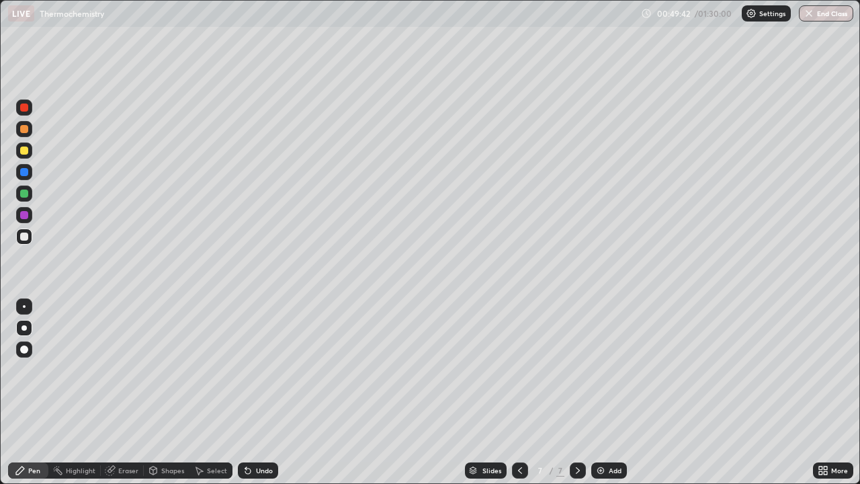
click at [28, 196] on div at bounding box center [24, 193] width 16 height 16
click at [26, 145] on div at bounding box center [24, 150] width 16 height 16
click at [263, 392] on div "Undo" at bounding box center [258, 470] width 40 height 16
click at [21, 196] on div at bounding box center [24, 193] width 8 height 8
click at [22, 196] on div at bounding box center [24, 193] width 8 height 8
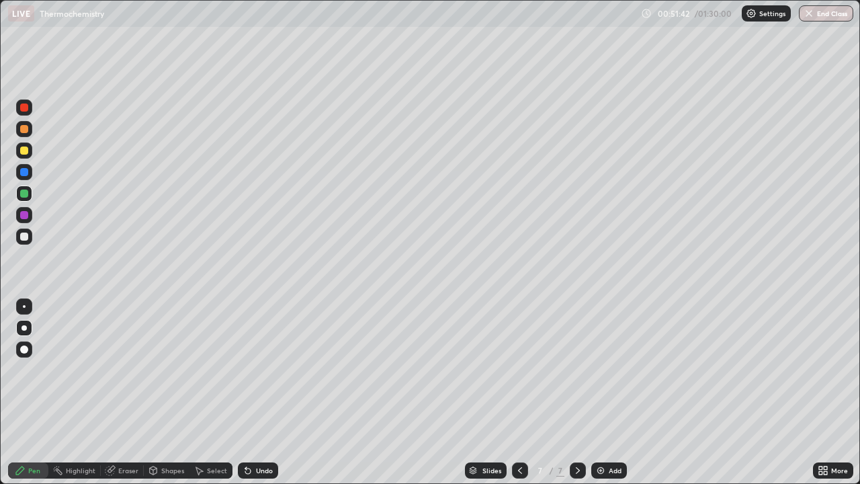
click at [28, 177] on div at bounding box center [24, 172] width 16 height 16
click at [28, 132] on div at bounding box center [24, 129] width 16 height 16
click at [255, 392] on div "Undo" at bounding box center [258, 470] width 40 height 16
click at [256, 392] on div "Undo" at bounding box center [258, 470] width 40 height 16
click at [31, 153] on div at bounding box center [24, 150] width 16 height 16
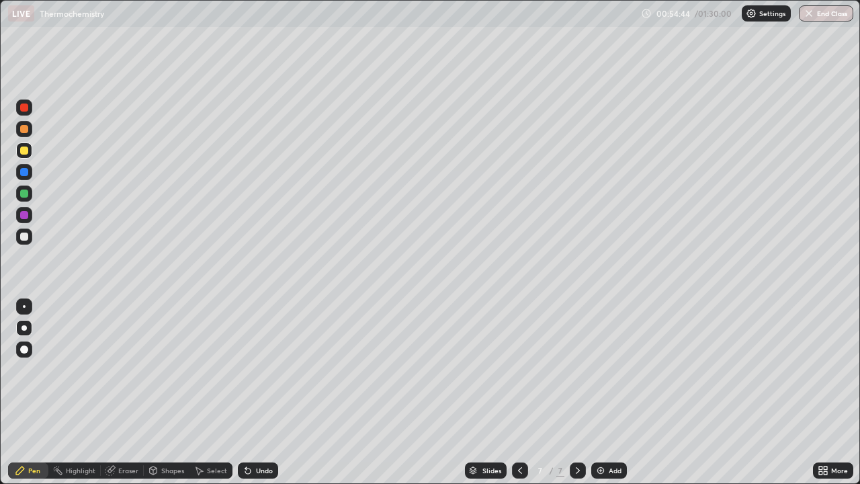
click at [30, 173] on div at bounding box center [24, 172] width 16 height 16
click at [25, 154] on div at bounding box center [24, 150] width 8 height 8
click at [25, 129] on div at bounding box center [24, 129] width 8 height 8
click at [256, 392] on div "Undo" at bounding box center [264, 470] width 17 height 7
click at [261, 392] on div "Undo" at bounding box center [258, 470] width 40 height 16
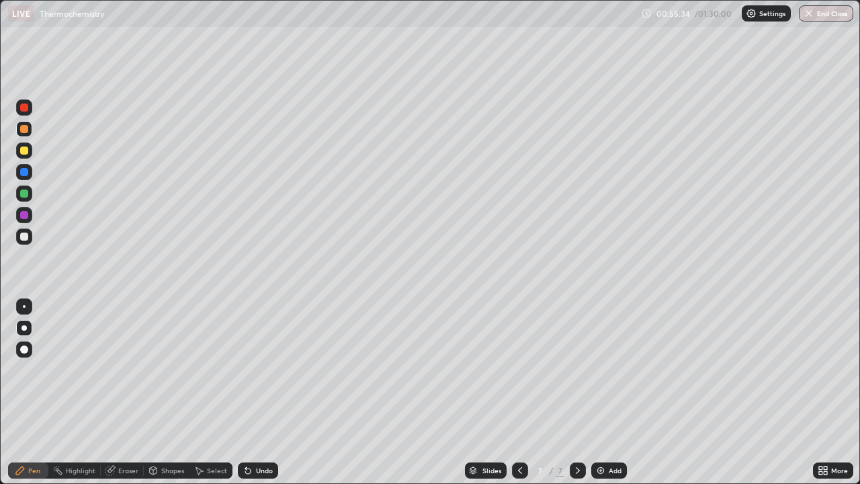
click at [262, 392] on div "Undo" at bounding box center [264, 470] width 17 height 7
click at [132, 392] on div "Eraser" at bounding box center [128, 470] width 20 height 7
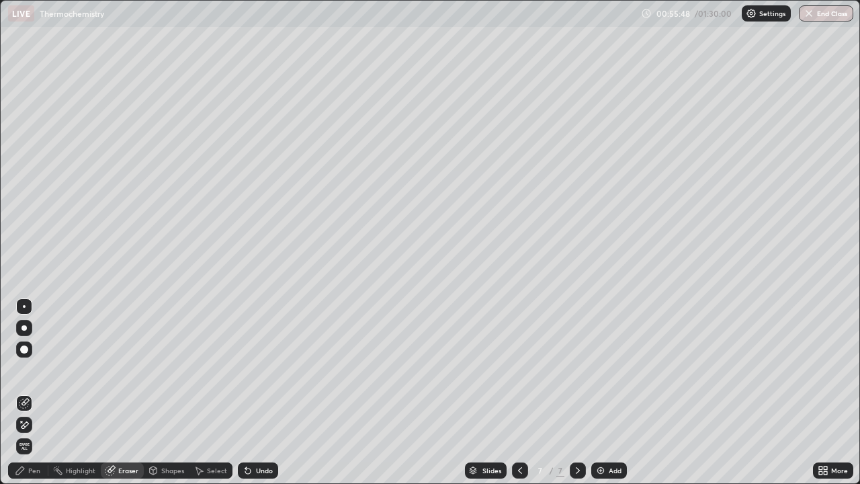
click at [35, 392] on div "Pen" at bounding box center [28, 470] width 40 height 16
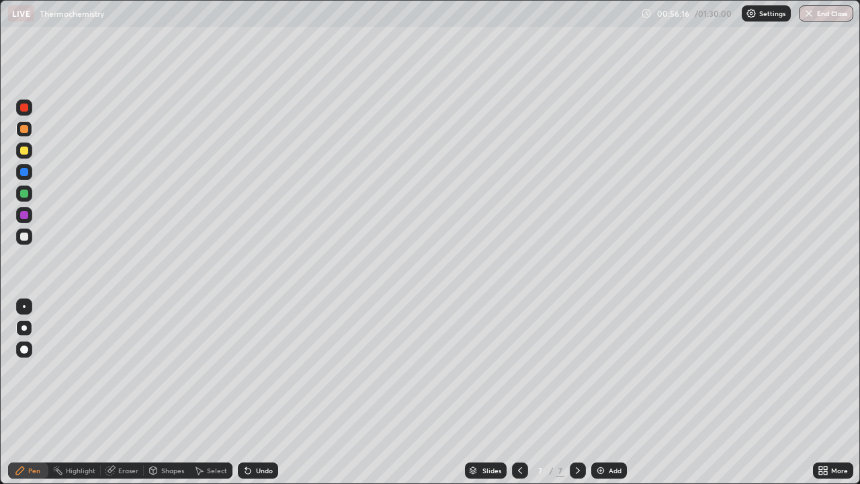
click at [31, 196] on div at bounding box center [24, 193] width 16 height 16
click at [24, 212] on div at bounding box center [24, 215] width 8 height 8
click at [21, 154] on div at bounding box center [24, 150] width 16 height 16
click at [615, 392] on div "Add" at bounding box center [615, 470] width 13 height 7
click at [27, 239] on div at bounding box center [24, 236] width 8 height 8
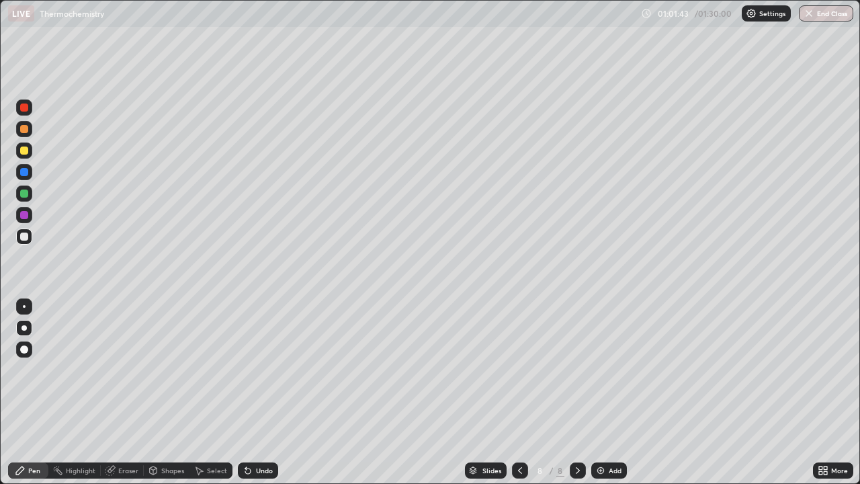
click at [518, 392] on icon at bounding box center [520, 470] width 4 height 7
click at [577, 392] on icon at bounding box center [577, 470] width 11 height 11
click at [30, 152] on div at bounding box center [24, 150] width 16 height 16
click at [24, 153] on div at bounding box center [24, 150] width 8 height 8
click at [26, 152] on div at bounding box center [24, 150] width 8 height 8
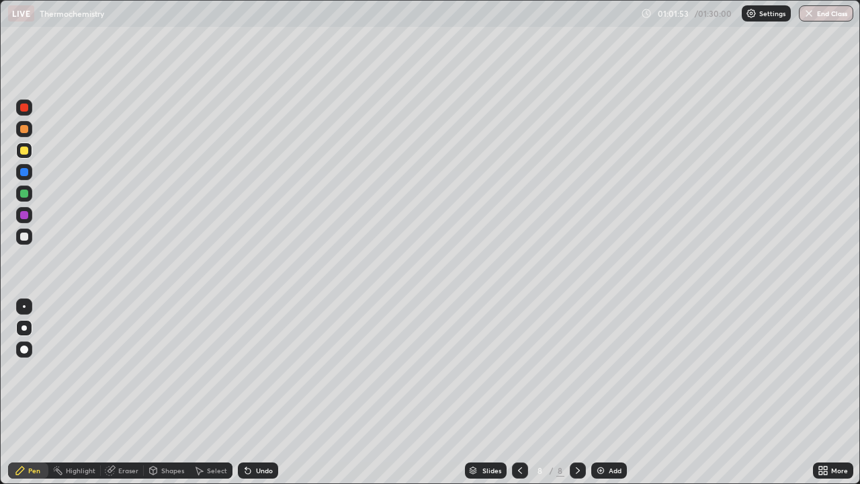
click at [25, 151] on div at bounding box center [24, 150] width 8 height 8
click at [28, 130] on div at bounding box center [24, 129] width 8 height 8
click at [26, 132] on div at bounding box center [24, 129] width 8 height 8
click at [24, 132] on div at bounding box center [24, 129] width 8 height 8
click at [22, 220] on div at bounding box center [24, 215] width 16 height 16
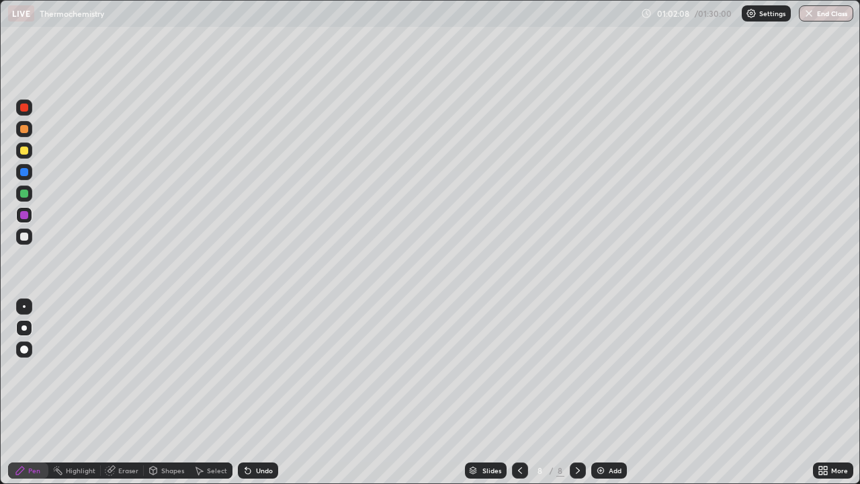
click at [26, 239] on div at bounding box center [24, 236] width 8 height 8
click at [31, 154] on div at bounding box center [24, 150] width 16 height 16
click at [30, 237] on div at bounding box center [24, 236] width 16 height 16
click at [28, 191] on div at bounding box center [24, 193] width 8 height 8
click at [266, 392] on div "Undo" at bounding box center [264, 470] width 17 height 7
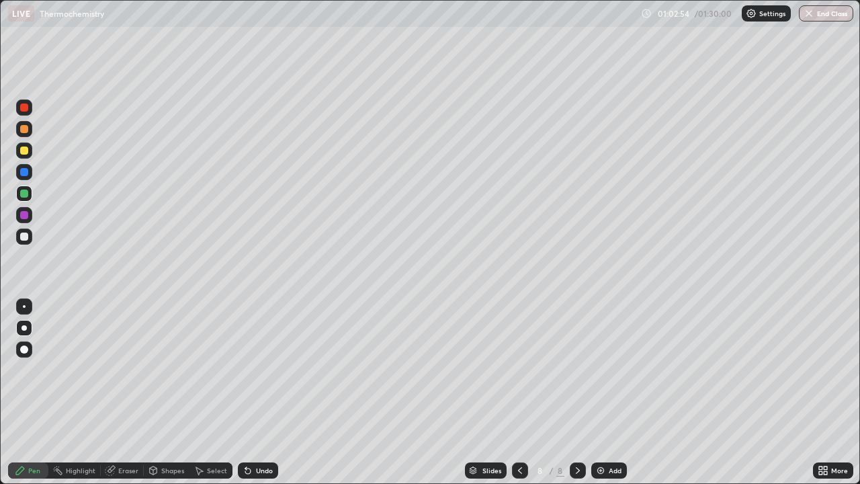
click at [265, 392] on div "Undo" at bounding box center [264, 470] width 17 height 7
click at [125, 392] on div "Eraser" at bounding box center [128, 470] width 20 height 7
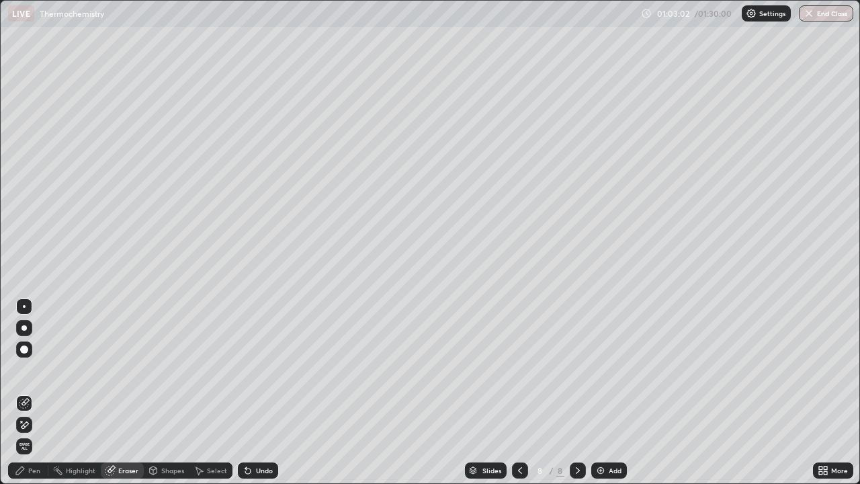
click at [34, 392] on div "Pen" at bounding box center [34, 470] width 12 height 7
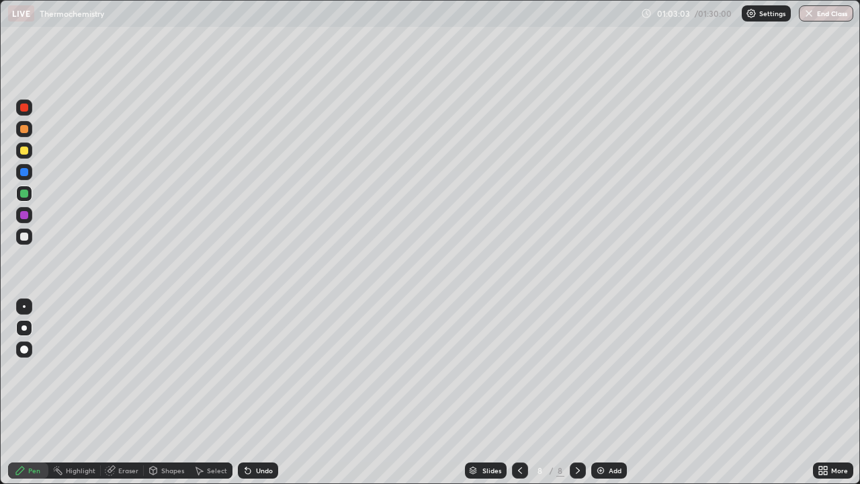
click at [26, 194] on div at bounding box center [24, 193] width 8 height 8
click at [24, 194] on div at bounding box center [24, 193] width 8 height 8
click at [25, 193] on div at bounding box center [24, 193] width 8 height 8
click at [22, 169] on div at bounding box center [24, 172] width 8 height 8
click at [25, 174] on div at bounding box center [24, 172] width 8 height 8
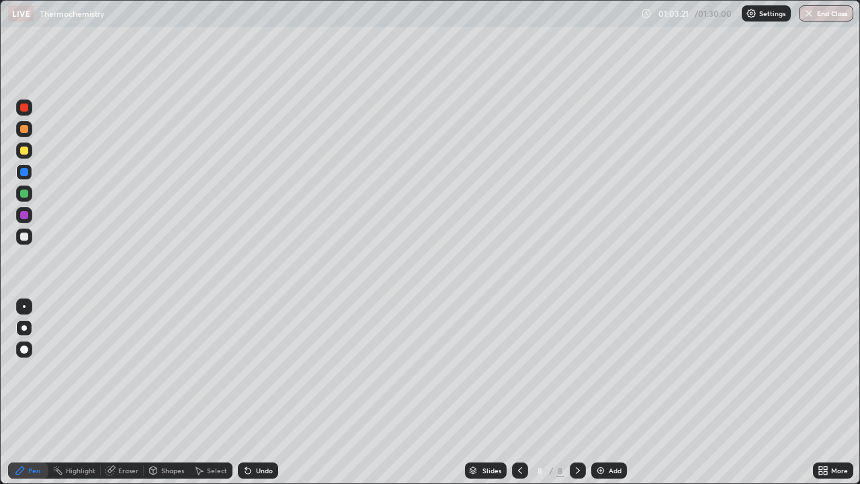
click at [24, 173] on div at bounding box center [24, 172] width 8 height 8
click at [28, 191] on div at bounding box center [24, 193] width 8 height 8
click at [24, 216] on div at bounding box center [24, 215] width 8 height 8
click at [26, 191] on div at bounding box center [24, 193] width 8 height 8
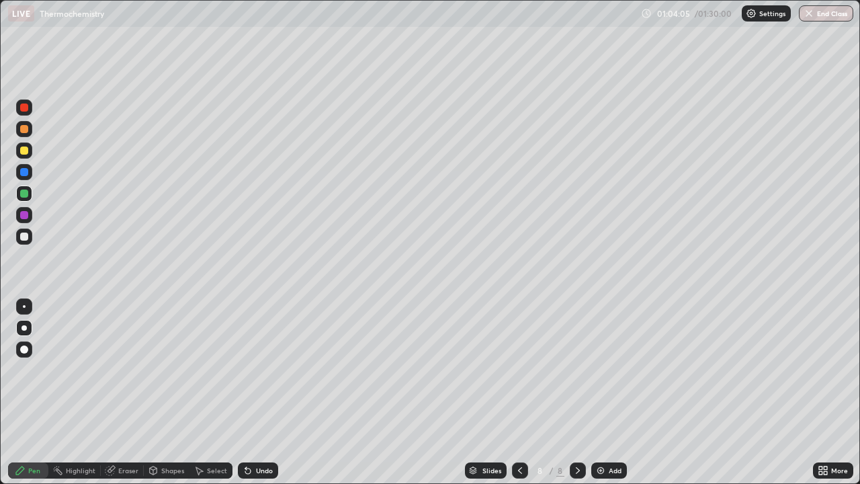
click at [27, 132] on div at bounding box center [24, 129] width 16 height 16
click at [24, 144] on div at bounding box center [24, 150] width 16 height 16
click at [24, 130] on div at bounding box center [24, 129] width 8 height 8
click at [249, 392] on icon at bounding box center [247, 470] width 5 height 5
click at [28, 195] on div at bounding box center [24, 193] width 8 height 8
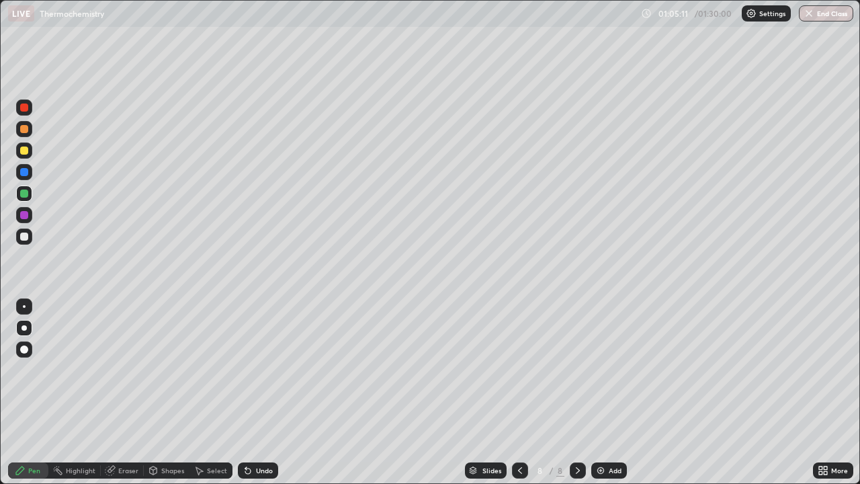
click at [28, 216] on div at bounding box center [24, 215] width 8 height 8
click at [259, 392] on div "Undo" at bounding box center [264, 470] width 17 height 7
click at [261, 392] on div "Undo" at bounding box center [264, 470] width 17 height 7
click at [265, 392] on div "Undo" at bounding box center [264, 470] width 17 height 7
click at [25, 237] on div at bounding box center [24, 236] width 8 height 8
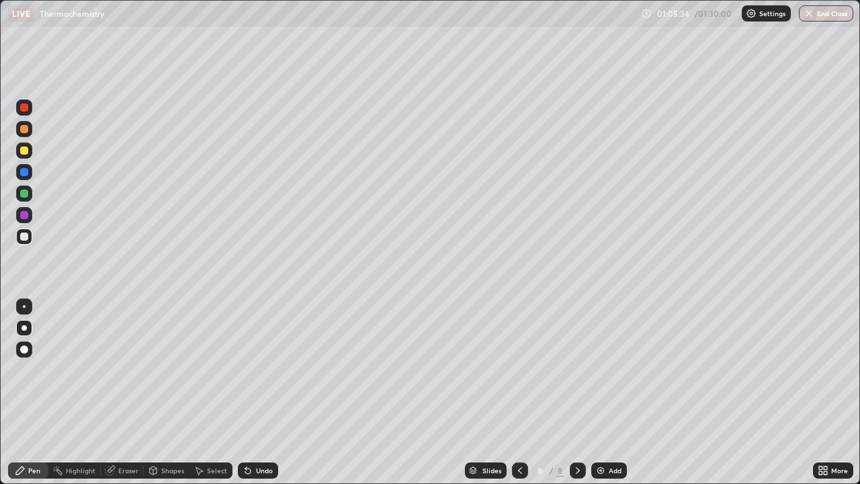
click at [259, 392] on div "Undo" at bounding box center [264, 470] width 17 height 7
click at [181, 392] on div "Shapes" at bounding box center [167, 470] width 46 height 27
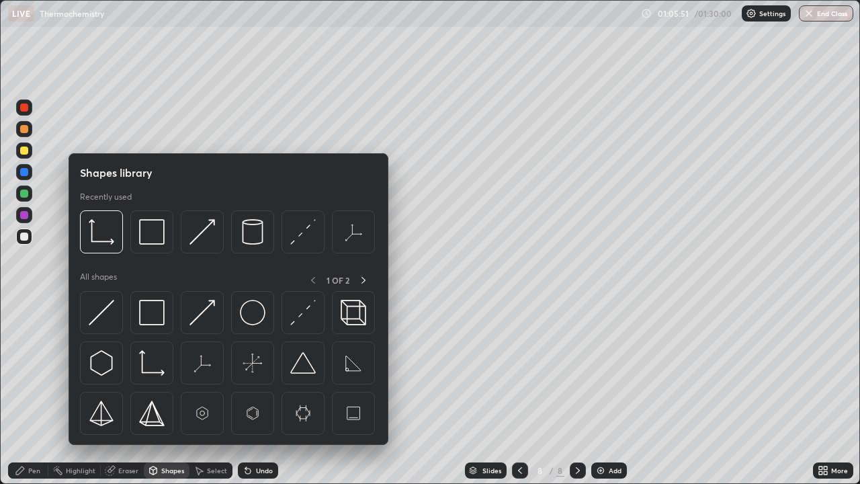
click at [181, 392] on div "Shapes library Recently used All shapes 1 OF 2" at bounding box center [229, 299] width 320 height 292
click at [29, 384] on div at bounding box center [24, 277] width 22 height 360
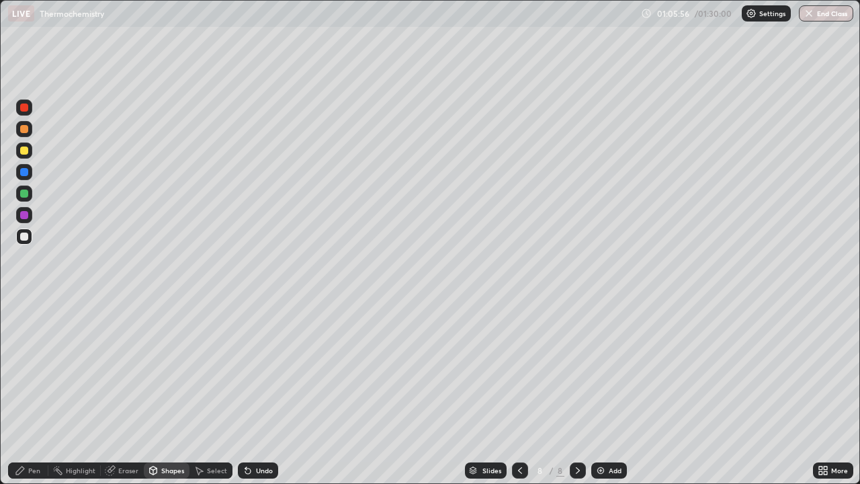
click at [42, 392] on div "Pen" at bounding box center [28, 470] width 40 height 16
click at [261, 392] on div "Undo" at bounding box center [258, 470] width 40 height 16
click at [266, 392] on div "Undo" at bounding box center [264, 470] width 17 height 7
click at [24, 155] on div at bounding box center [24, 150] width 16 height 16
click at [24, 151] on div at bounding box center [24, 150] width 8 height 8
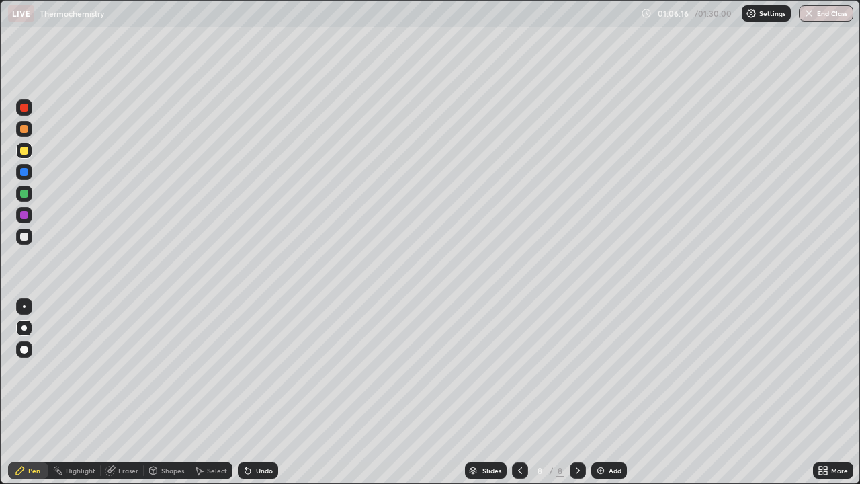
click at [30, 130] on div at bounding box center [24, 129] width 16 height 16
click at [30, 237] on div at bounding box center [24, 236] width 16 height 16
click at [22, 242] on div at bounding box center [24, 236] width 16 height 16
click at [262, 392] on div "Undo" at bounding box center [264, 470] width 17 height 7
click at [258, 392] on div "Undo" at bounding box center [264, 470] width 17 height 7
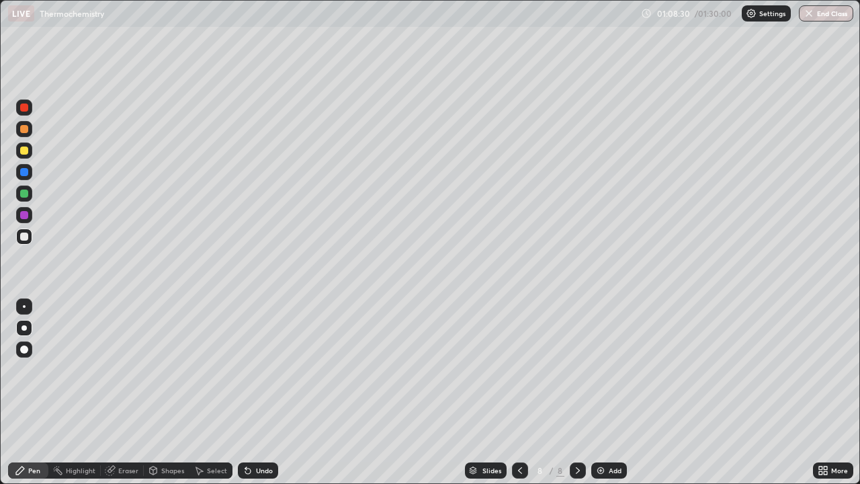
click at [611, 392] on div "Add" at bounding box center [615, 470] width 13 height 7
click at [25, 130] on div at bounding box center [24, 129] width 8 height 8
click at [26, 128] on div at bounding box center [24, 129] width 8 height 8
click at [24, 126] on div at bounding box center [24, 129] width 8 height 8
click at [25, 231] on div at bounding box center [24, 236] width 16 height 16
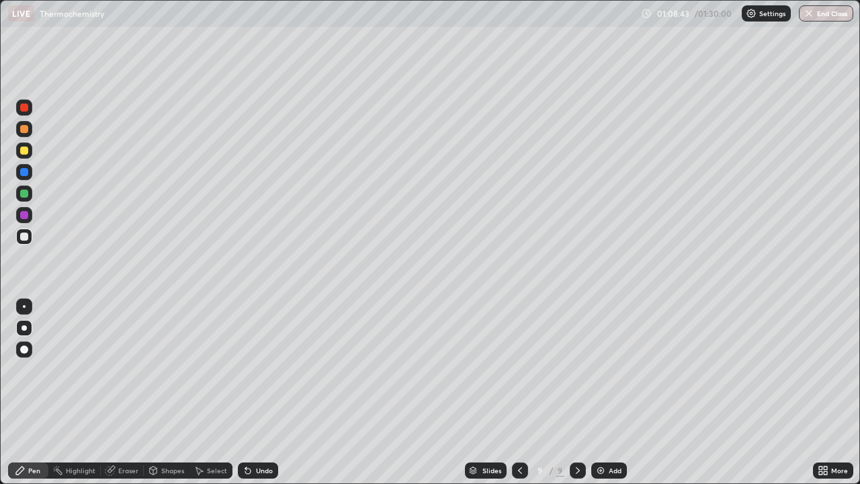
click at [24, 151] on div at bounding box center [24, 150] width 8 height 8
click at [27, 230] on div at bounding box center [24, 236] width 16 height 16
click at [26, 152] on div at bounding box center [24, 150] width 8 height 8
click at [27, 149] on div at bounding box center [24, 150] width 8 height 8
click at [30, 235] on div at bounding box center [24, 236] width 16 height 16
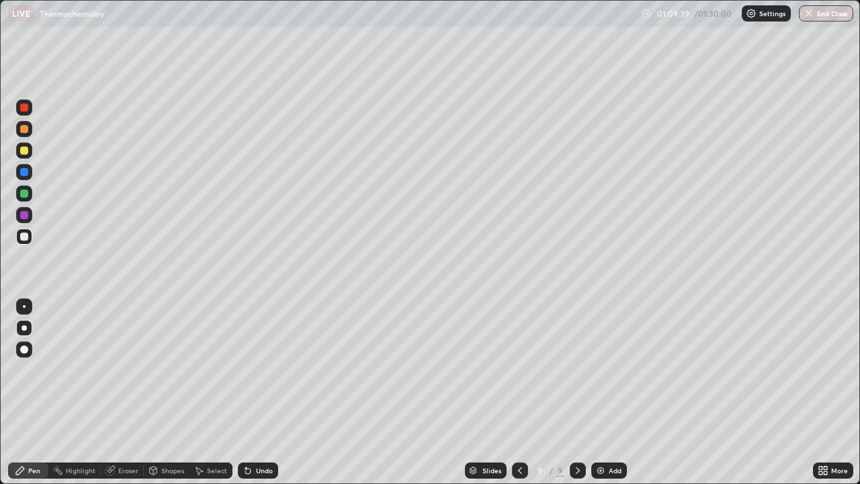
click at [26, 239] on div at bounding box center [24, 236] width 8 height 8
click at [21, 173] on div at bounding box center [24, 172] width 8 height 8
click at [24, 171] on div at bounding box center [24, 172] width 8 height 8
click at [24, 195] on div at bounding box center [24, 193] width 8 height 8
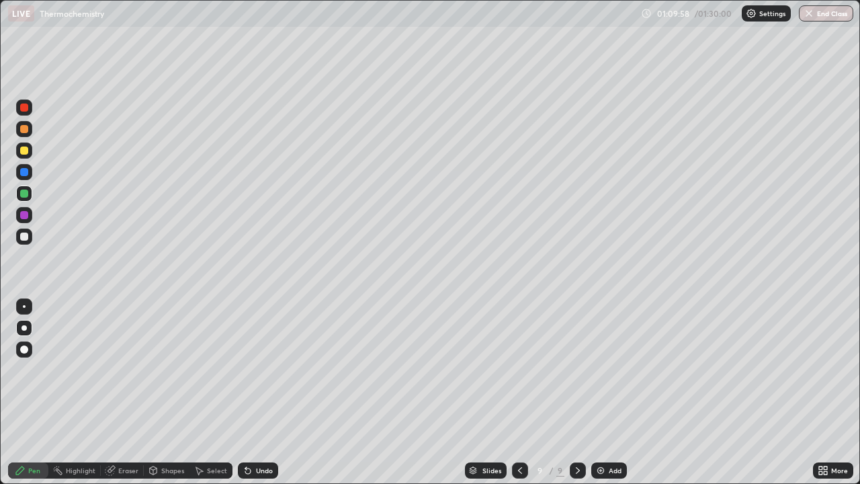
click at [26, 194] on div at bounding box center [24, 193] width 8 height 8
click at [25, 198] on div at bounding box center [24, 193] width 16 height 16
click at [27, 216] on div at bounding box center [24, 215] width 8 height 8
click at [24, 171] on div at bounding box center [24, 172] width 8 height 8
click at [22, 172] on div at bounding box center [24, 172] width 8 height 8
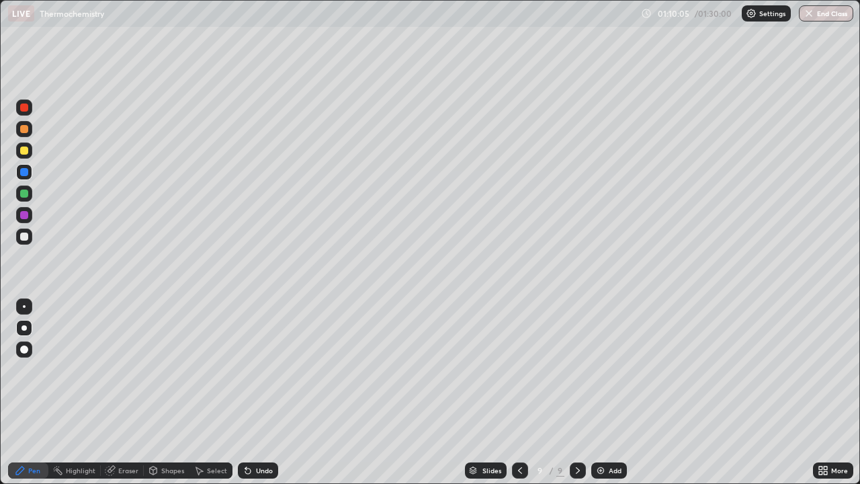
click at [28, 153] on div at bounding box center [24, 150] width 16 height 16
click at [26, 152] on div at bounding box center [24, 150] width 8 height 8
click at [28, 171] on div at bounding box center [24, 172] width 8 height 8
click at [25, 151] on div at bounding box center [24, 150] width 8 height 8
click at [28, 128] on div at bounding box center [24, 129] width 8 height 8
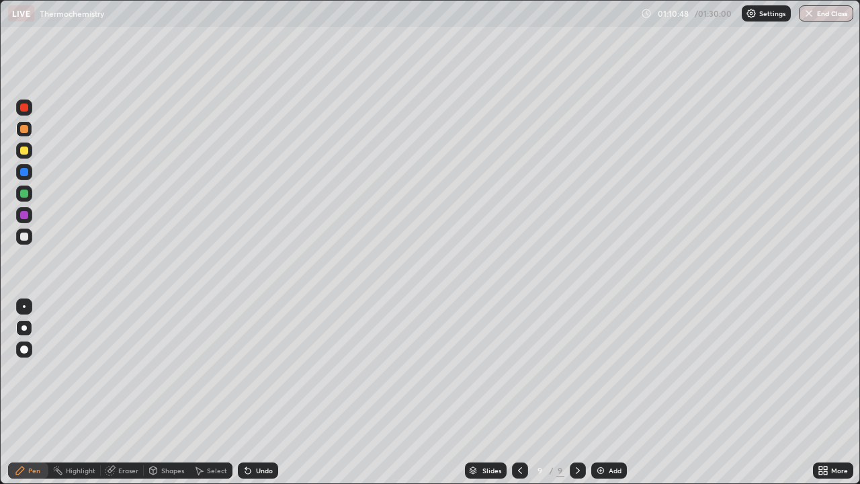
click at [31, 235] on div at bounding box center [24, 236] width 16 height 16
click at [29, 238] on div at bounding box center [24, 236] width 16 height 16
click at [28, 215] on div at bounding box center [24, 215] width 8 height 8
click at [28, 191] on div at bounding box center [24, 193] width 8 height 8
click at [30, 191] on div at bounding box center [24, 193] width 16 height 16
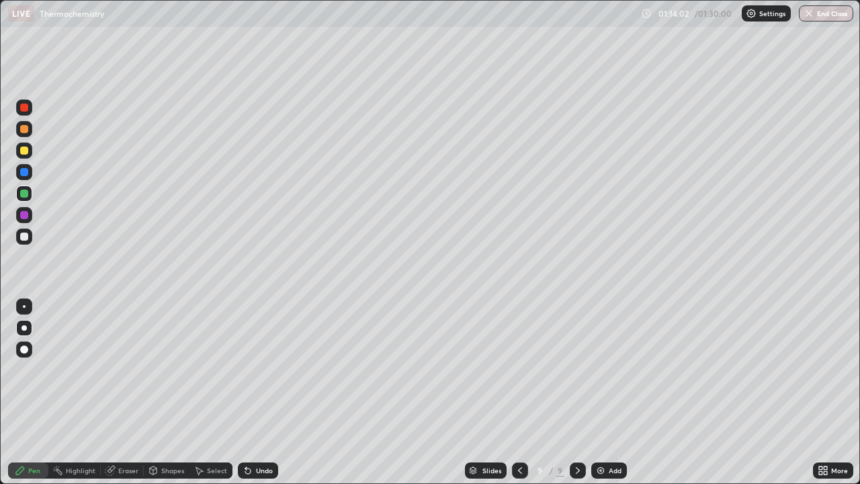
click at [26, 194] on div at bounding box center [24, 193] width 8 height 8
click at [25, 237] on div at bounding box center [24, 236] width 8 height 8
click at [25, 235] on div at bounding box center [24, 236] width 8 height 8
click at [24, 173] on div at bounding box center [24, 172] width 8 height 8
click at [24, 212] on div at bounding box center [24, 215] width 8 height 8
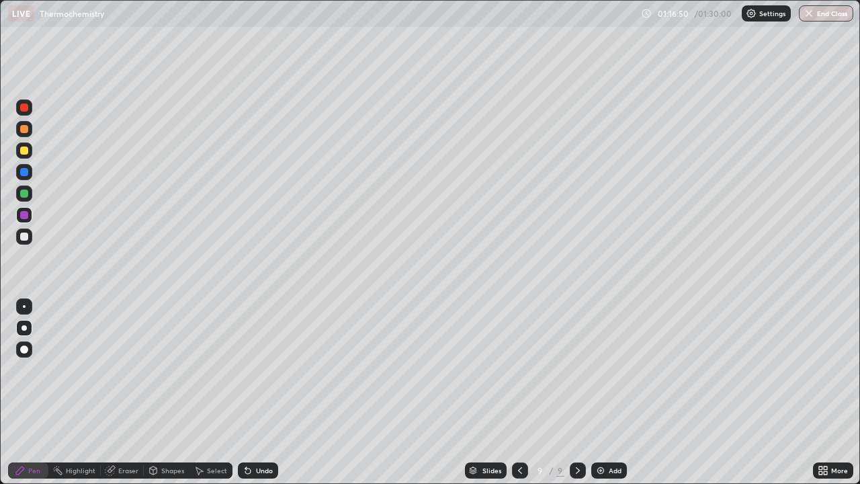
click at [261, 392] on div "Undo" at bounding box center [264, 470] width 17 height 7
click at [256, 392] on div "Undo" at bounding box center [264, 470] width 17 height 7
click at [603, 392] on img at bounding box center [600, 470] width 11 height 11
click at [26, 148] on div at bounding box center [24, 150] width 8 height 8
click at [26, 190] on div at bounding box center [24, 193] width 8 height 8
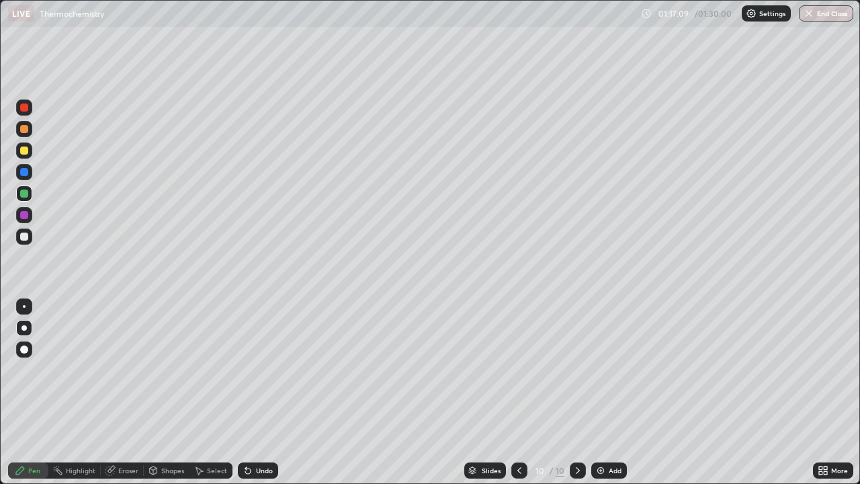
click at [261, 392] on div "Undo" at bounding box center [264, 470] width 17 height 7
click at [257, 392] on div "Undo" at bounding box center [264, 470] width 17 height 7
click at [259, 392] on div "Undo" at bounding box center [264, 470] width 17 height 7
click at [525, 392] on div at bounding box center [519, 470] width 16 height 16
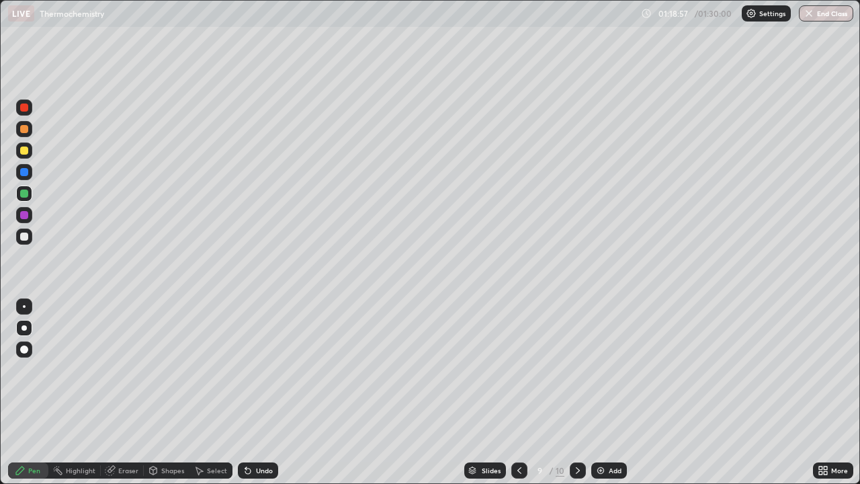
click at [578, 392] on icon at bounding box center [577, 470] width 11 height 11
click at [522, 392] on div at bounding box center [519, 470] width 16 height 16
click at [580, 392] on div at bounding box center [578, 470] width 16 height 27
click at [826, 17] on button "End Class" at bounding box center [826, 13] width 54 height 16
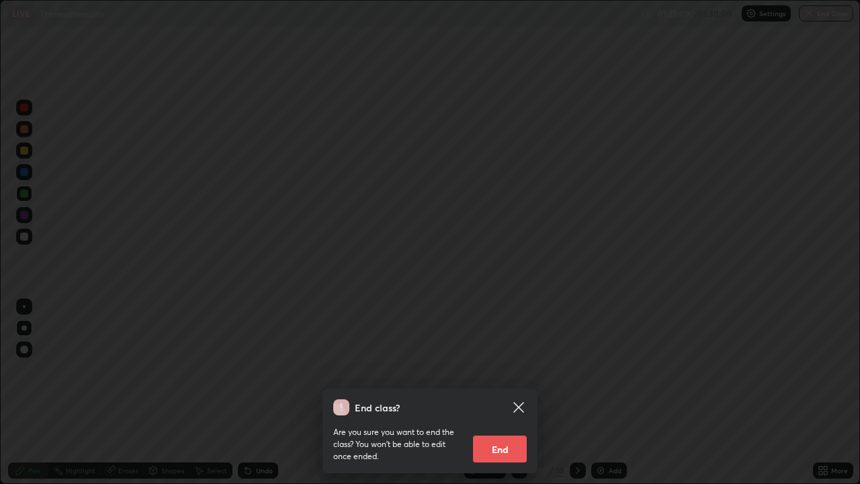
click at [510, 392] on button "End" at bounding box center [500, 448] width 54 height 27
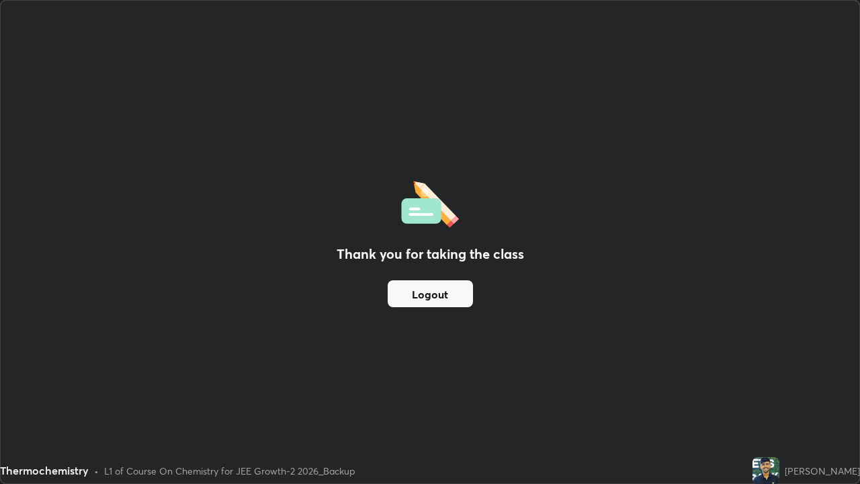
click at [435, 298] on button "Logout" at bounding box center [430, 293] width 85 height 27
click at [438, 292] on button "Logout" at bounding box center [430, 293] width 85 height 27
click at [435, 293] on button "Logout" at bounding box center [430, 293] width 85 height 27
click at [435, 297] on button "Logout" at bounding box center [430, 293] width 85 height 27
